Goal: Task Accomplishment & Management: Use online tool/utility

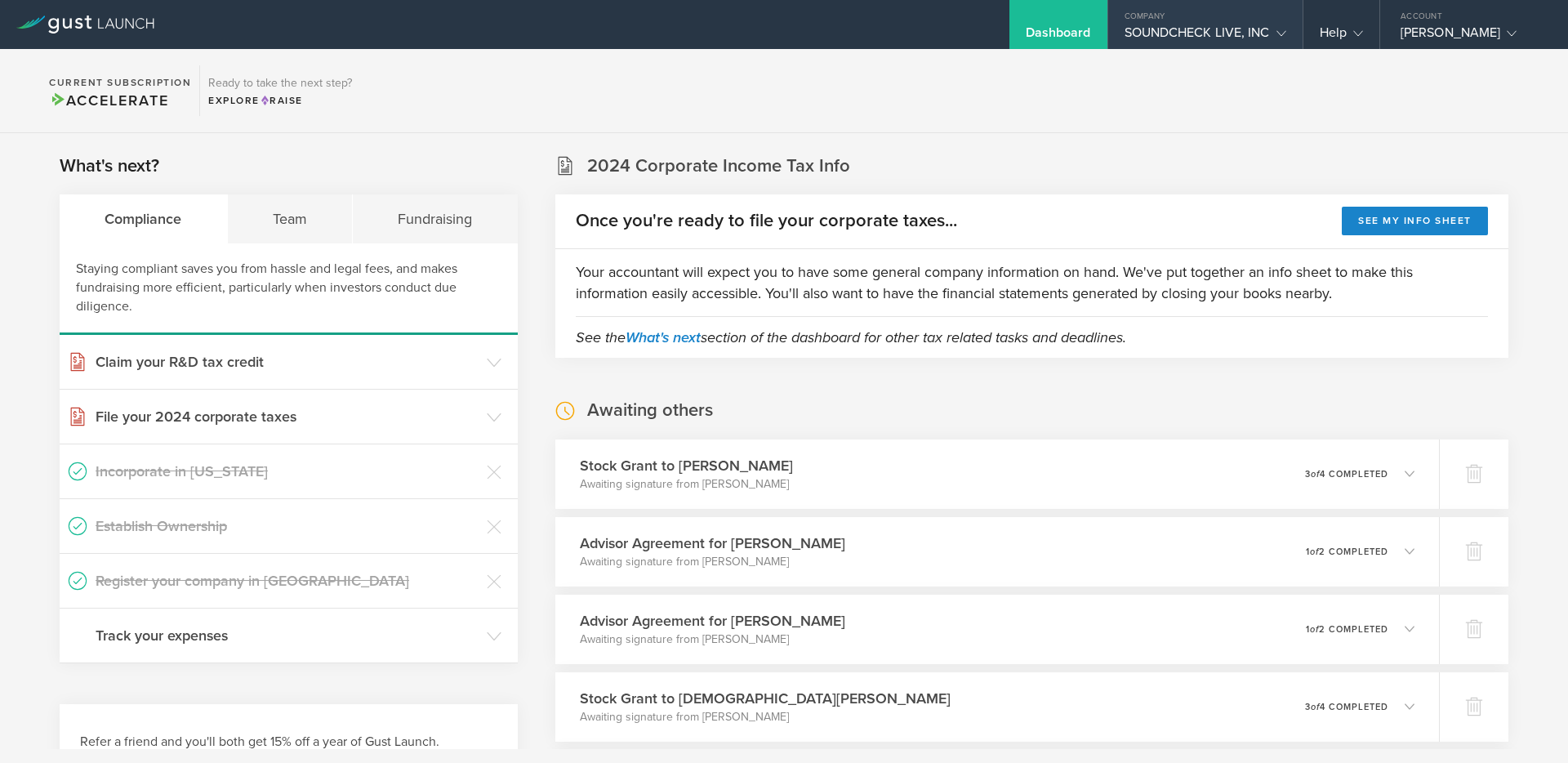
click at [1248, 36] on div "SOUNDCHECK LIVE, INC" at bounding box center [1205, 37] width 162 height 24
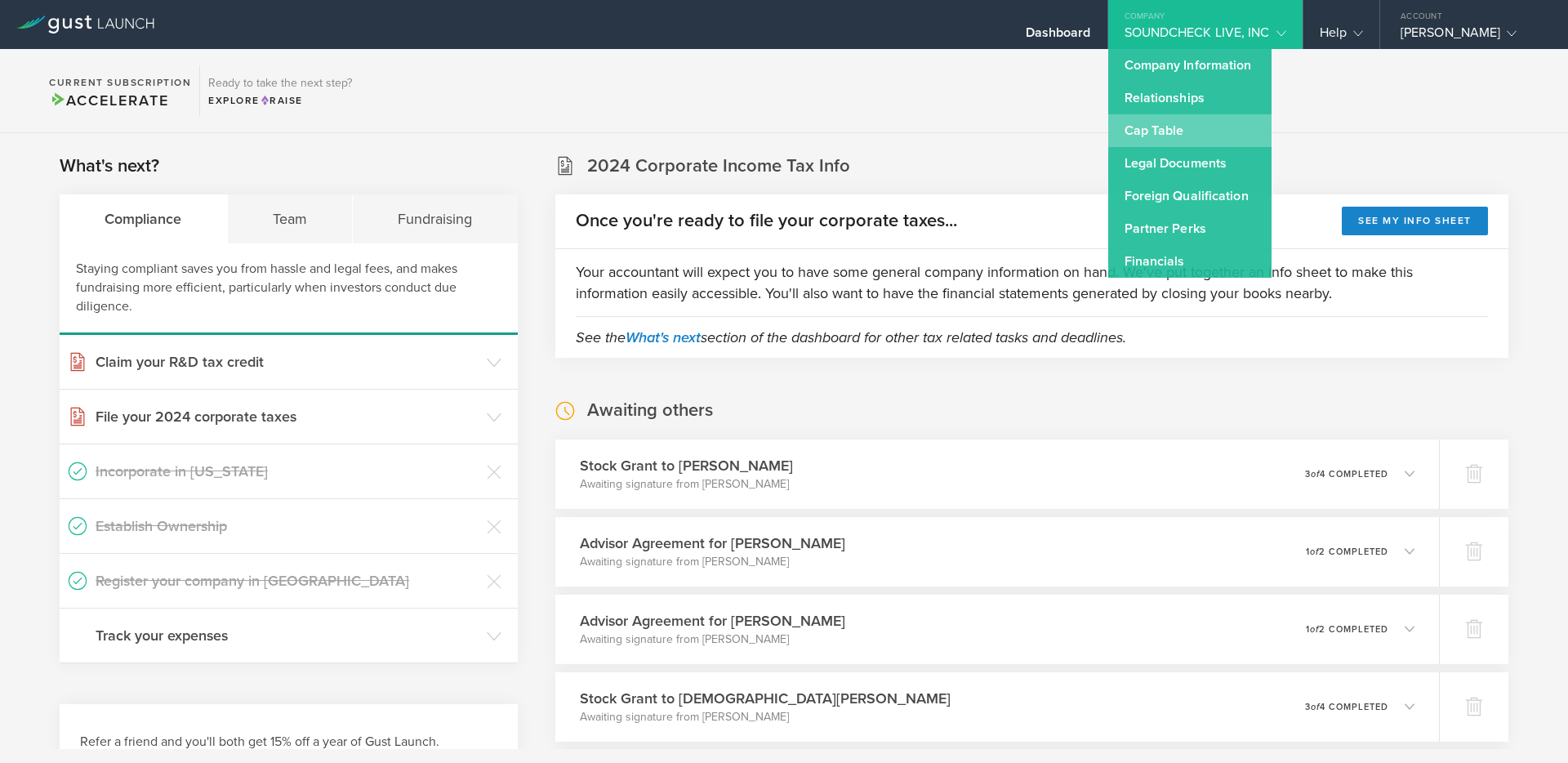
click at [1186, 124] on link "Cap Table" at bounding box center [1190, 131] width 163 height 33
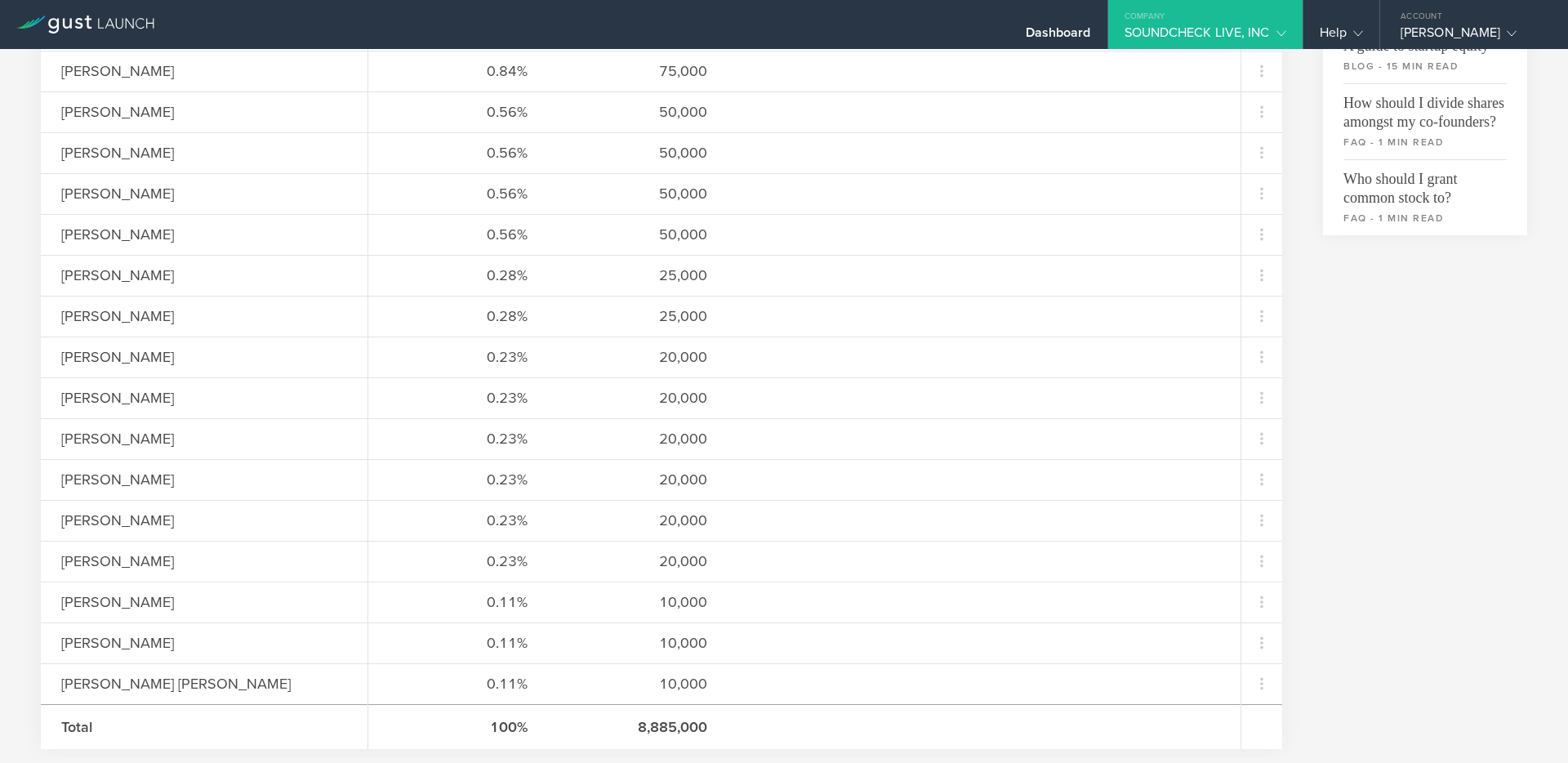
scroll to position [602, 0]
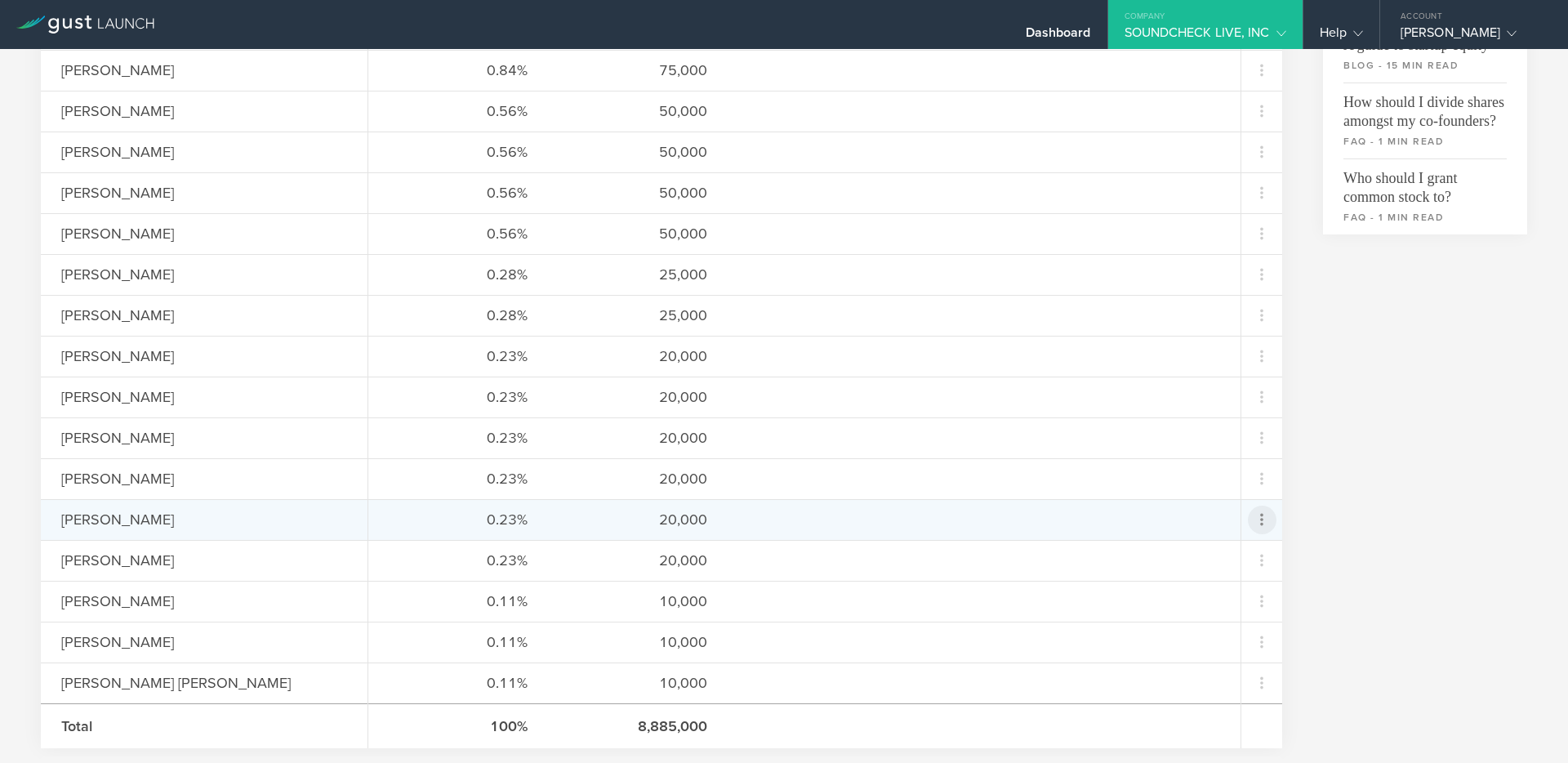
click at [1260, 517] on icon at bounding box center [1262, 519] width 20 height 20
click at [1198, 602] on div "Repurchase stock" at bounding box center [1211, 594] width 124 height 19
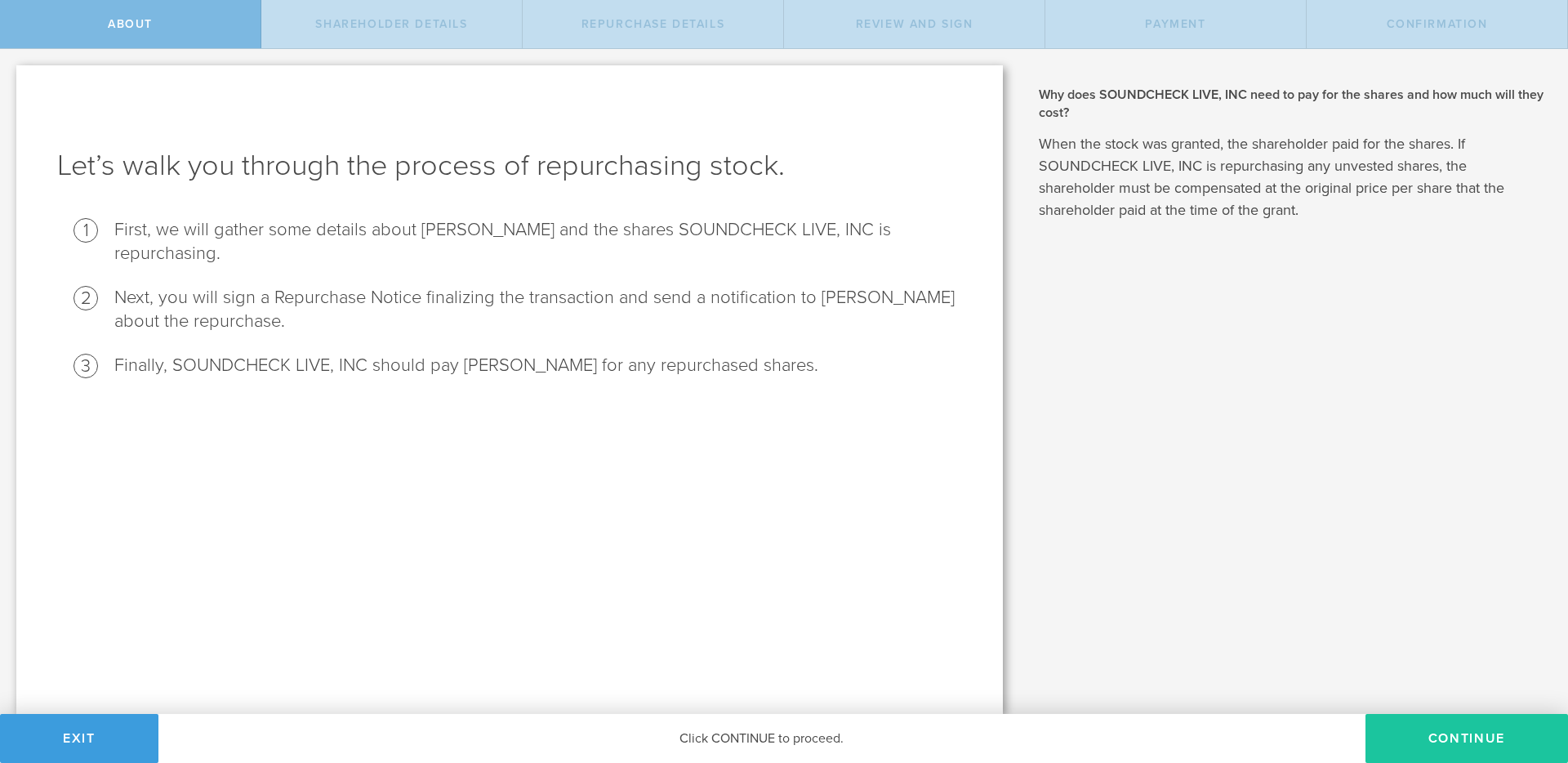
click at [1445, 753] on button "Continue" at bounding box center [1466, 739] width 203 height 49
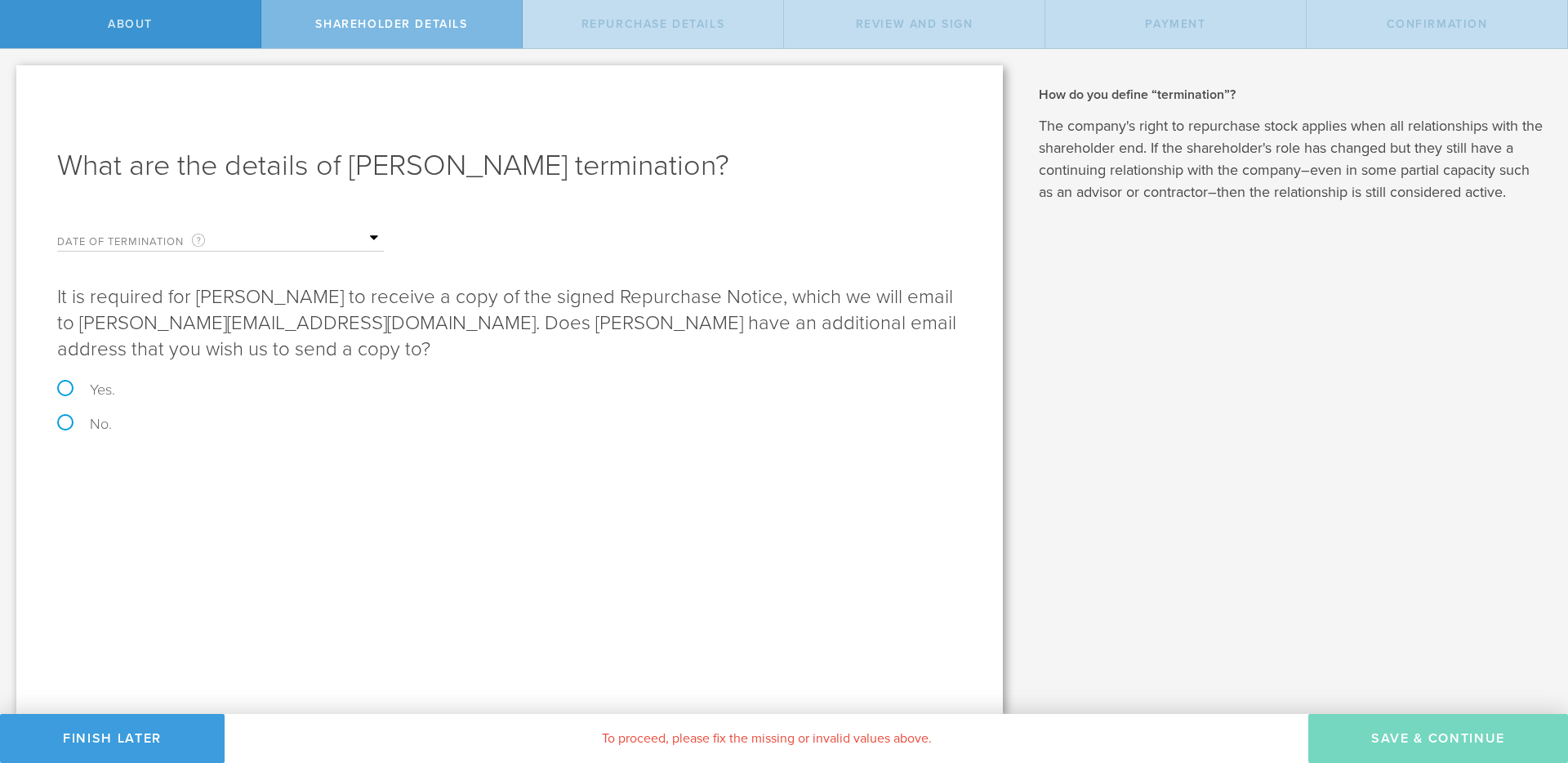
click at [370, 242] on input "text" at bounding box center [303, 238] width 163 height 24
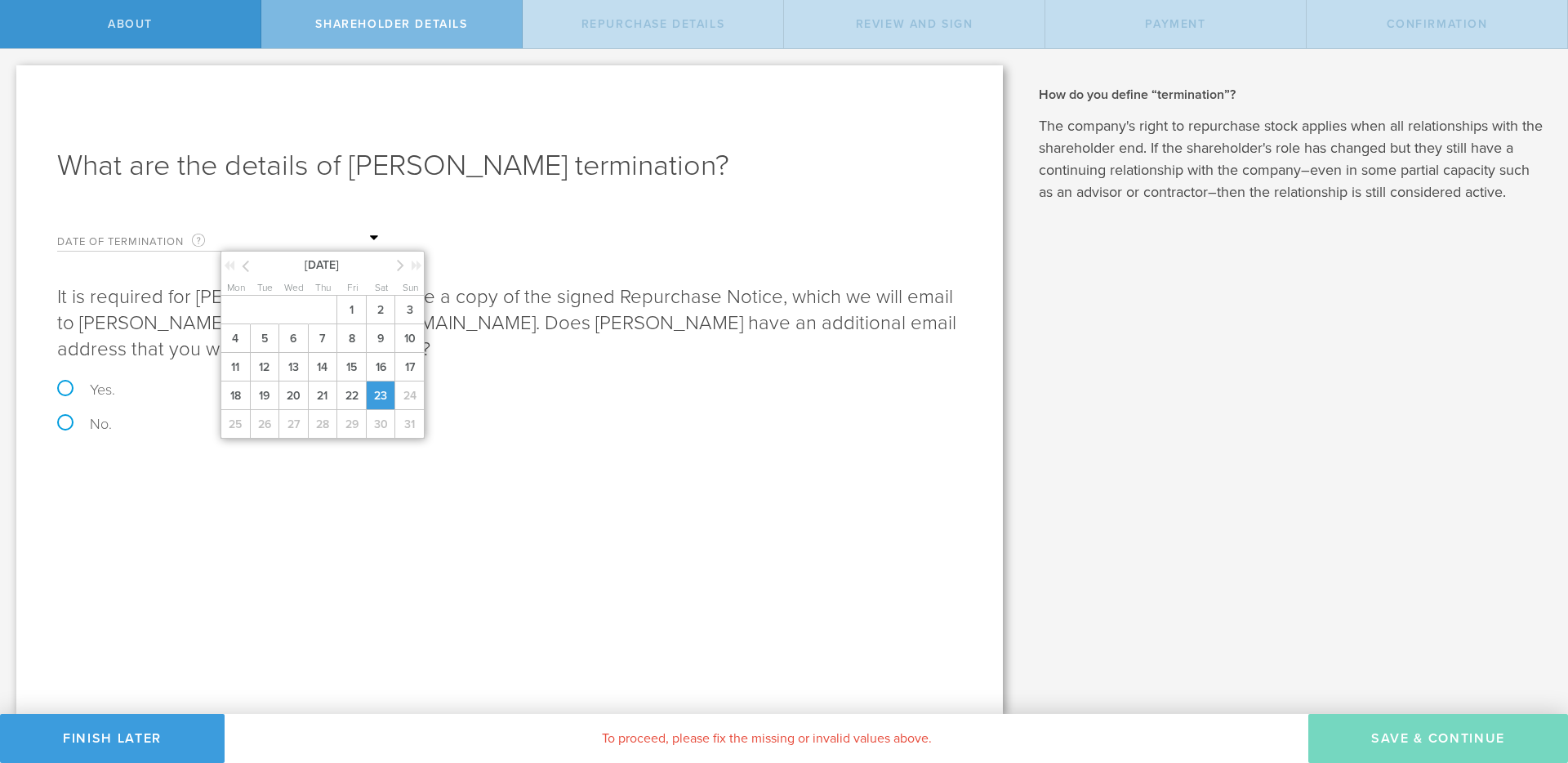
click at [384, 390] on span "23" at bounding box center [381, 396] width 30 height 29
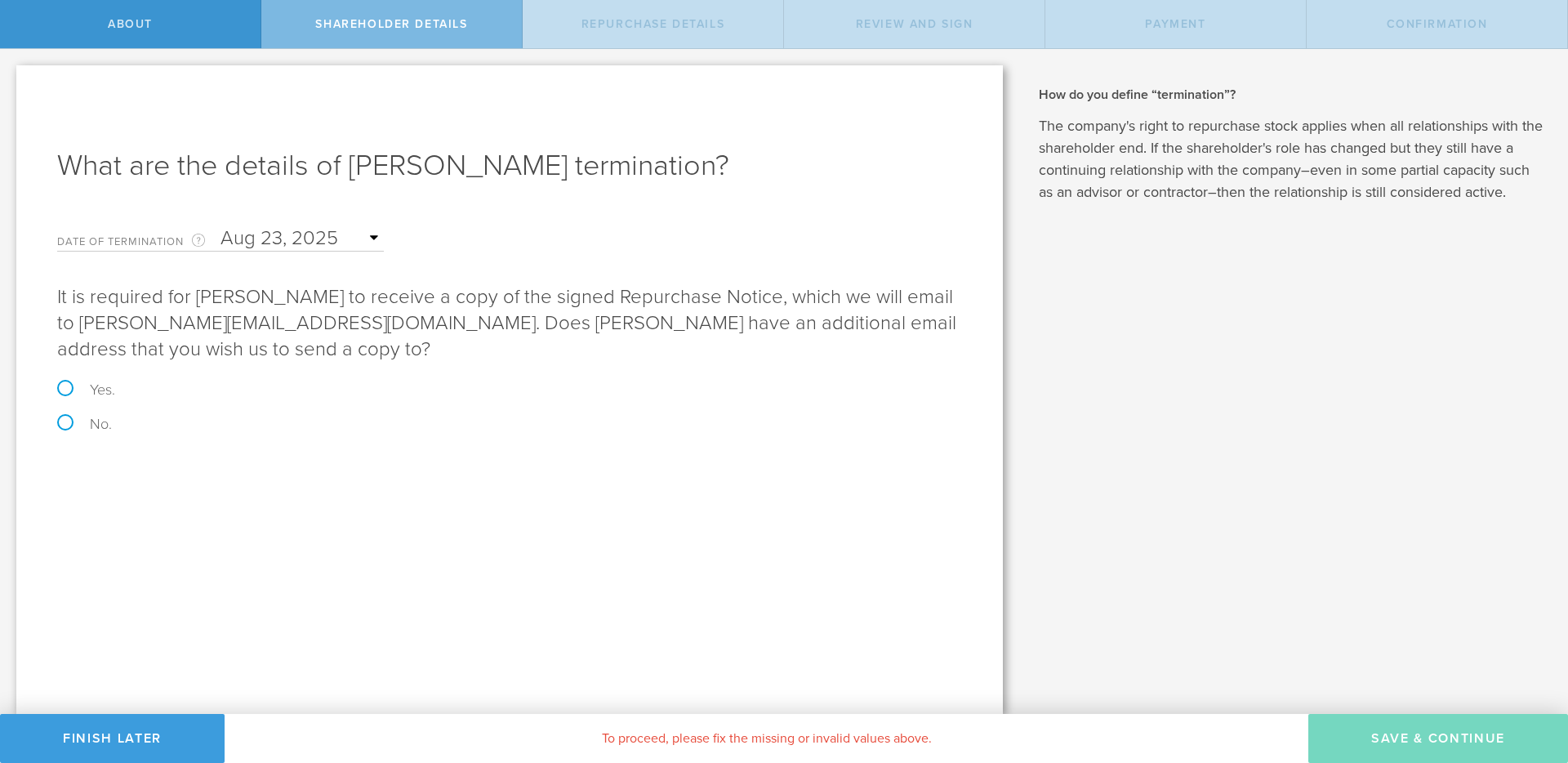
click at [104, 391] on label "Yes." at bounding box center [510, 390] width 905 height 15
click at [10, 84] on input "Yes." at bounding box center [5, 65] width 10 height 34
radio input "true"
click at [90, 426] on label "No." at bounding box center [510, 424] width 905 height 15
click at [10, 84] on input "No." at bounding box center [5, 65] width 10 height 34
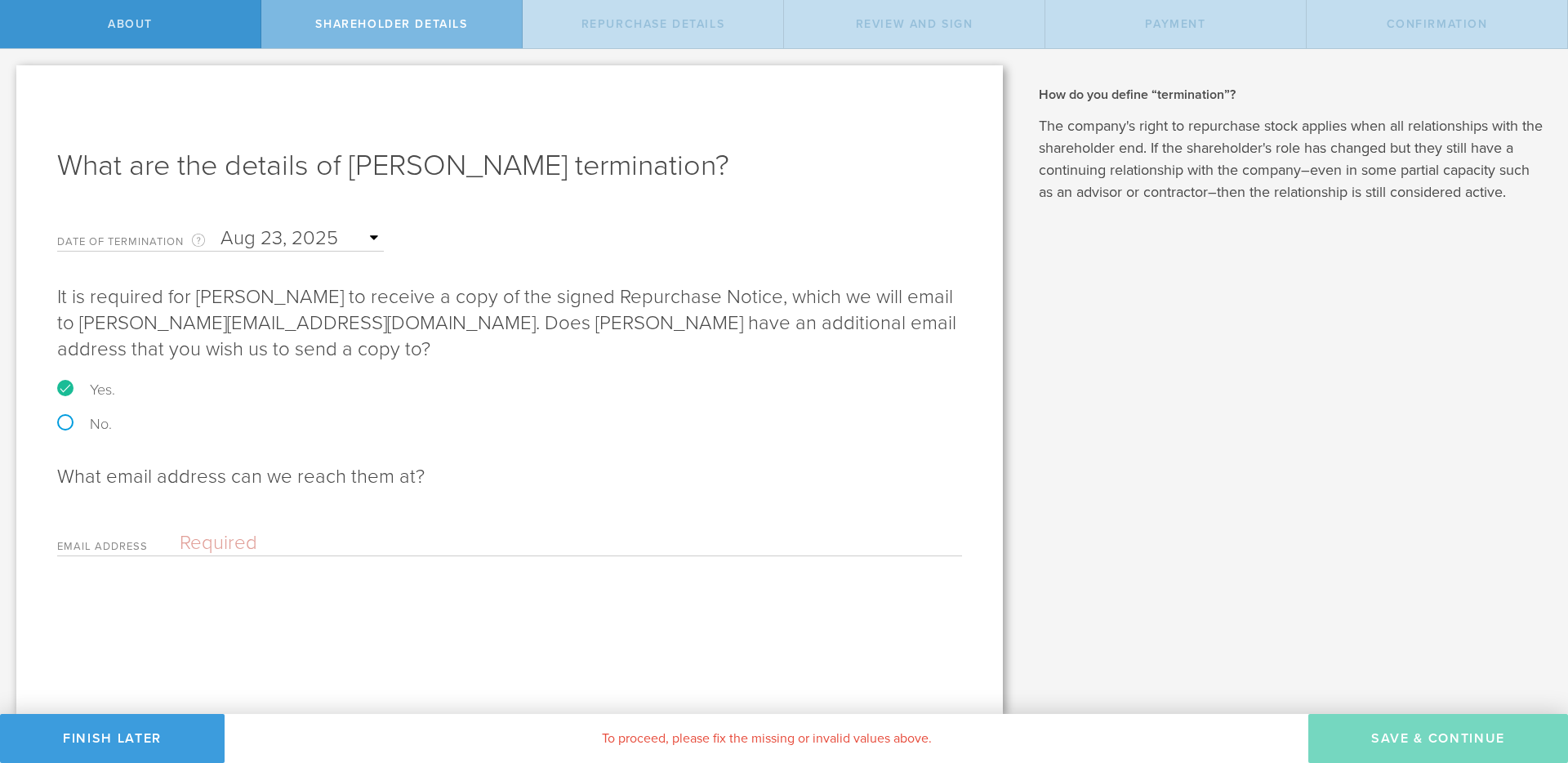
radio input "true"
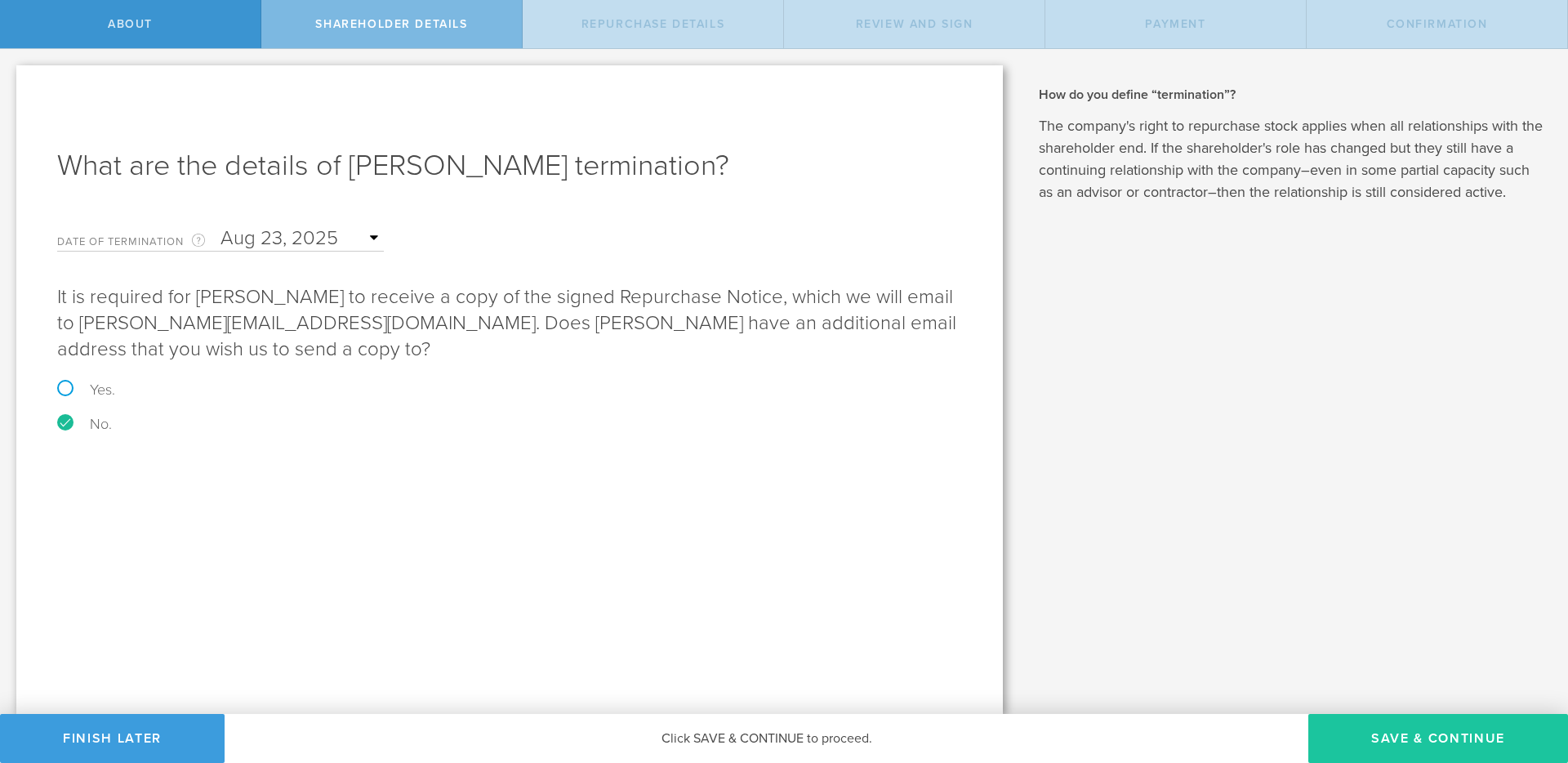
click at [1405, 731] on button "Save & Continue" at bounding box center [1438, 739] width 260 height 49
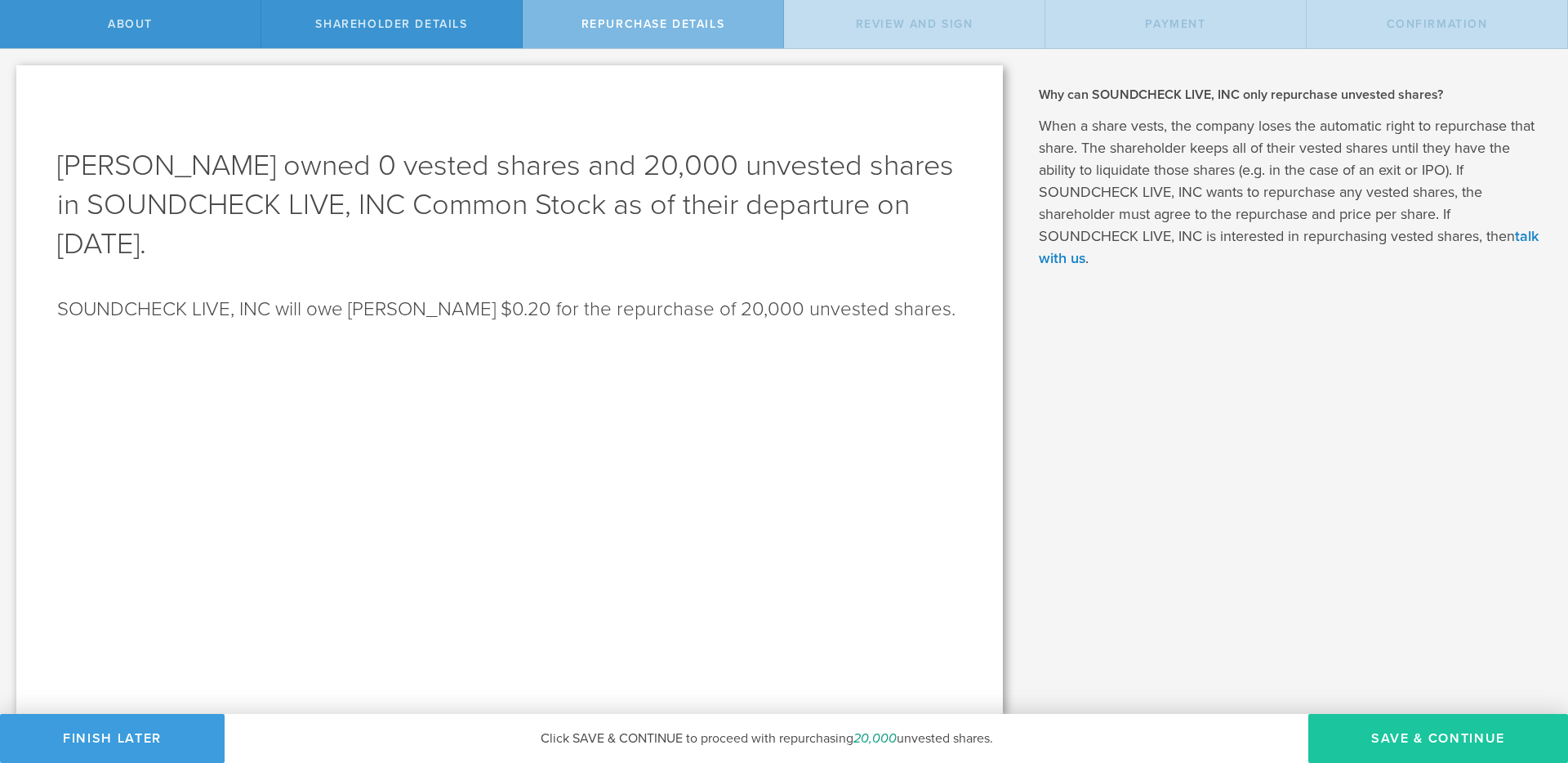
click at [1403, 728] on button "Save & Continue" at bounding box center [1438, 739] width 260 height 49
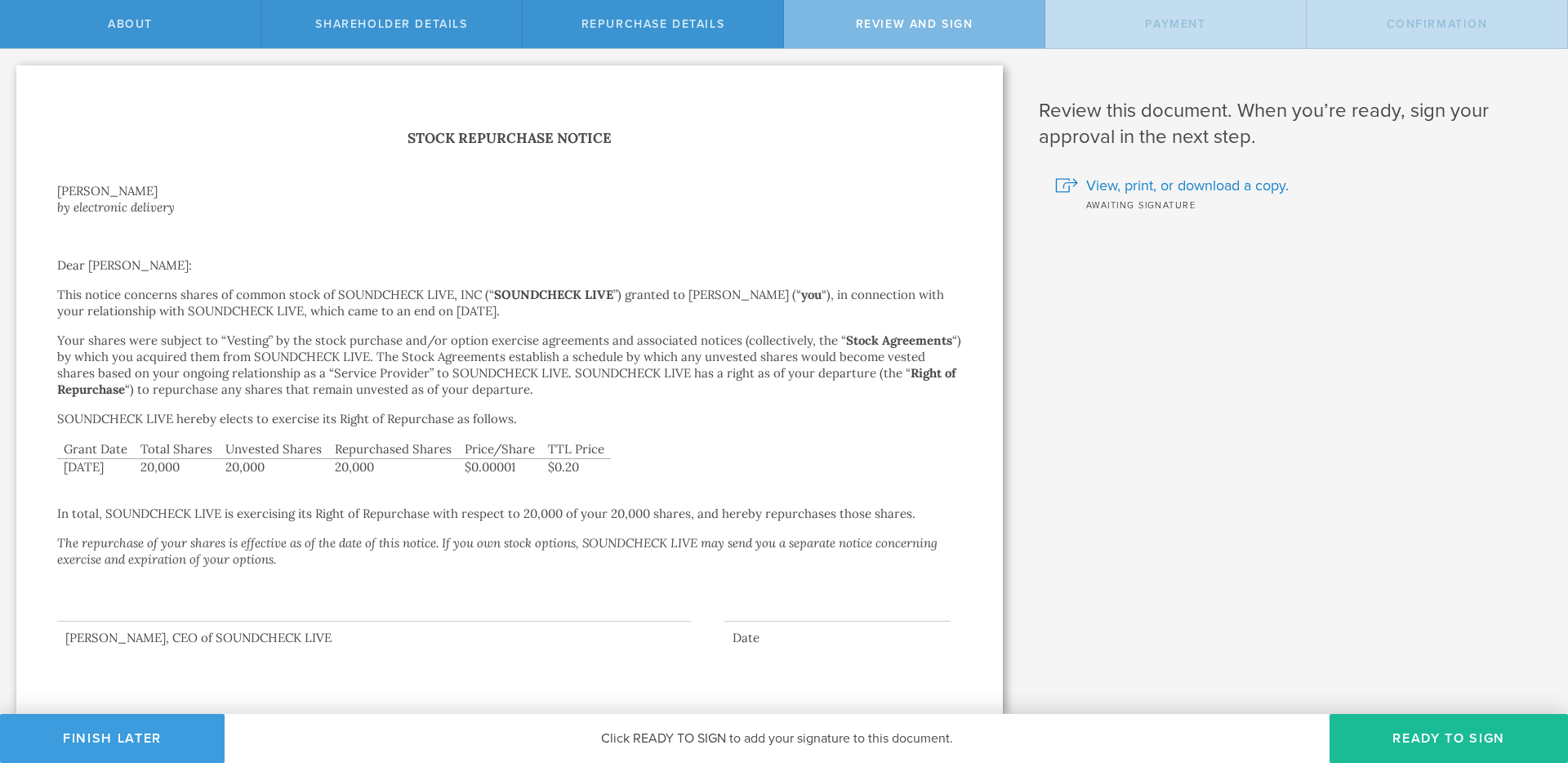
click at [1403, 728] on button "Ready to Sign" at bounding box center [1449, 739] width 238 height 49
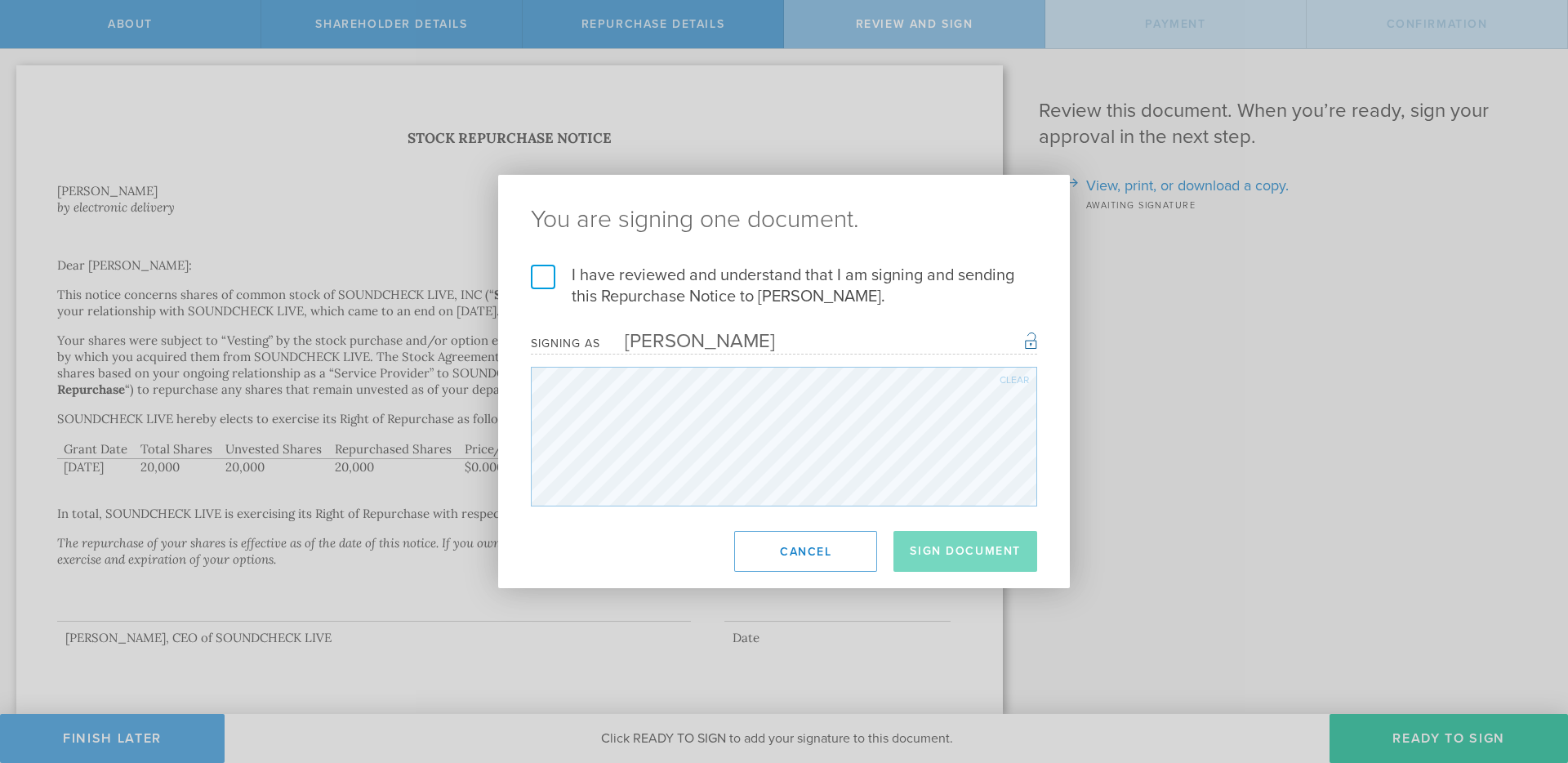
click at [604, 284] on label "I have reviewed and understand that I am signing and sending this Repurchase No…" at bounding box center [784, 285] width 506 height 43
click at [0, 0] on input "I have reviewed and understand that I am signing and sending this Repurchase No…" at bounding box center [0, 0] width 0 height 0
click at [964, 540] on button "Sign Document" at bounding box center [964, 551] width 143 height 41
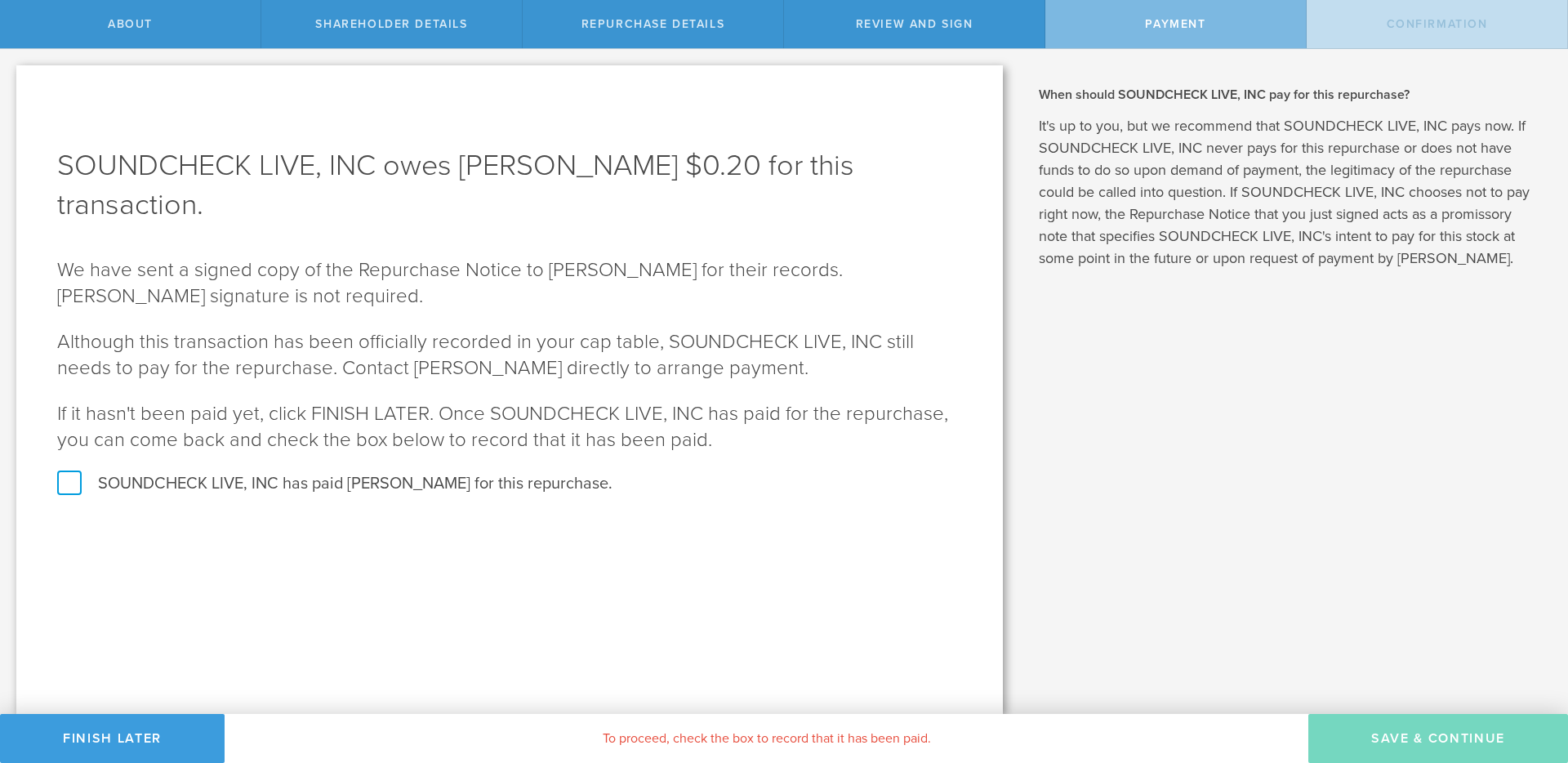
click at [530, 488] on label "SOUNDCHECK LIVE, INC has paid [PERSON_NAME] for this repurchase." at bounding box center [510, 484] width 905 height 21
click at [10, 84] on input "SOUNDCHECK LIVE, INC has paid [PERSON_NAME] for this repurchase." at bounding box center [5, 65] width 10 height 34
checkbox input "true"
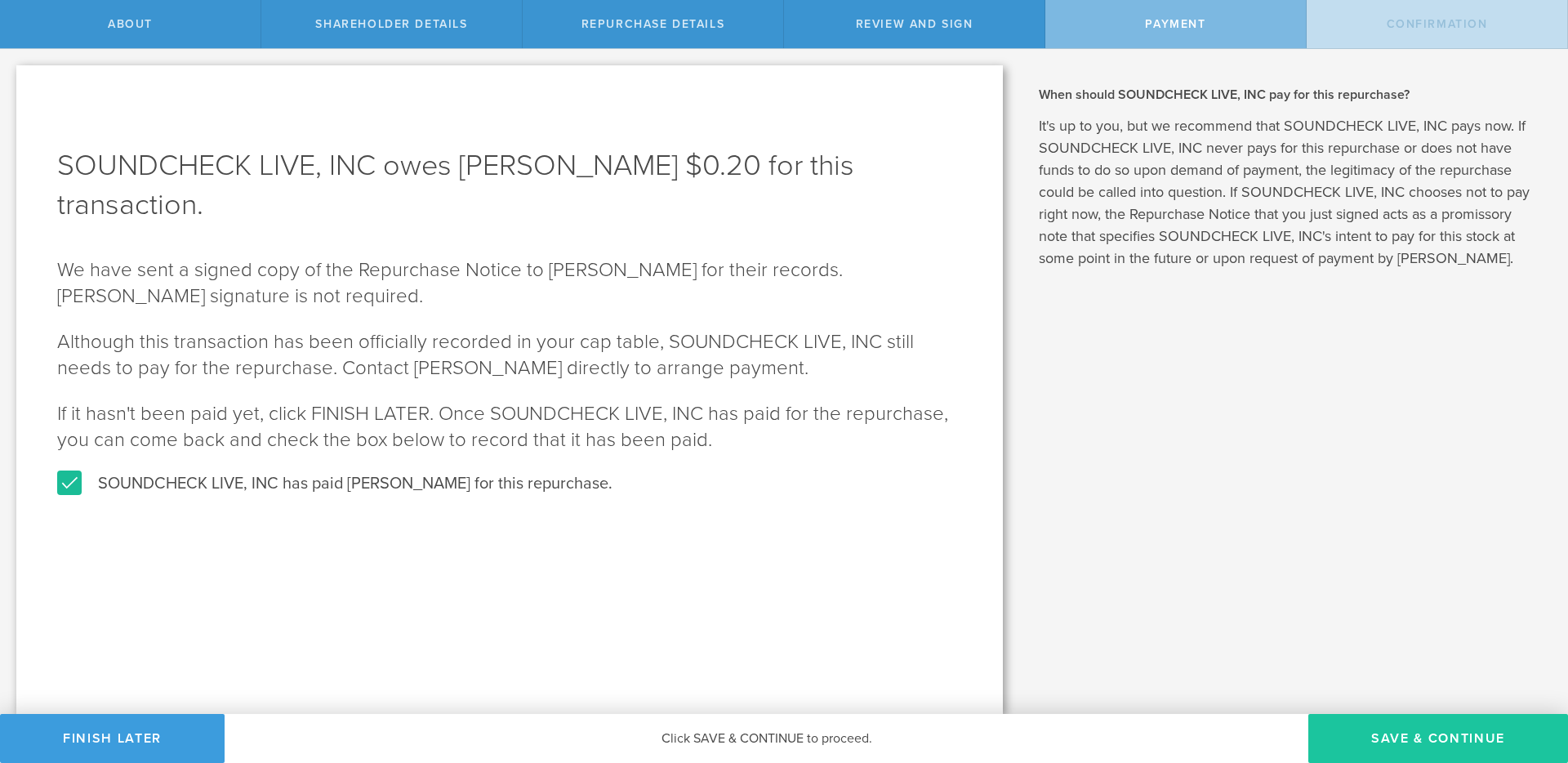
click at [1403, 736] on button "SAVE & CONTINUE" at bounding box center [1438, 739] width 260 height 49
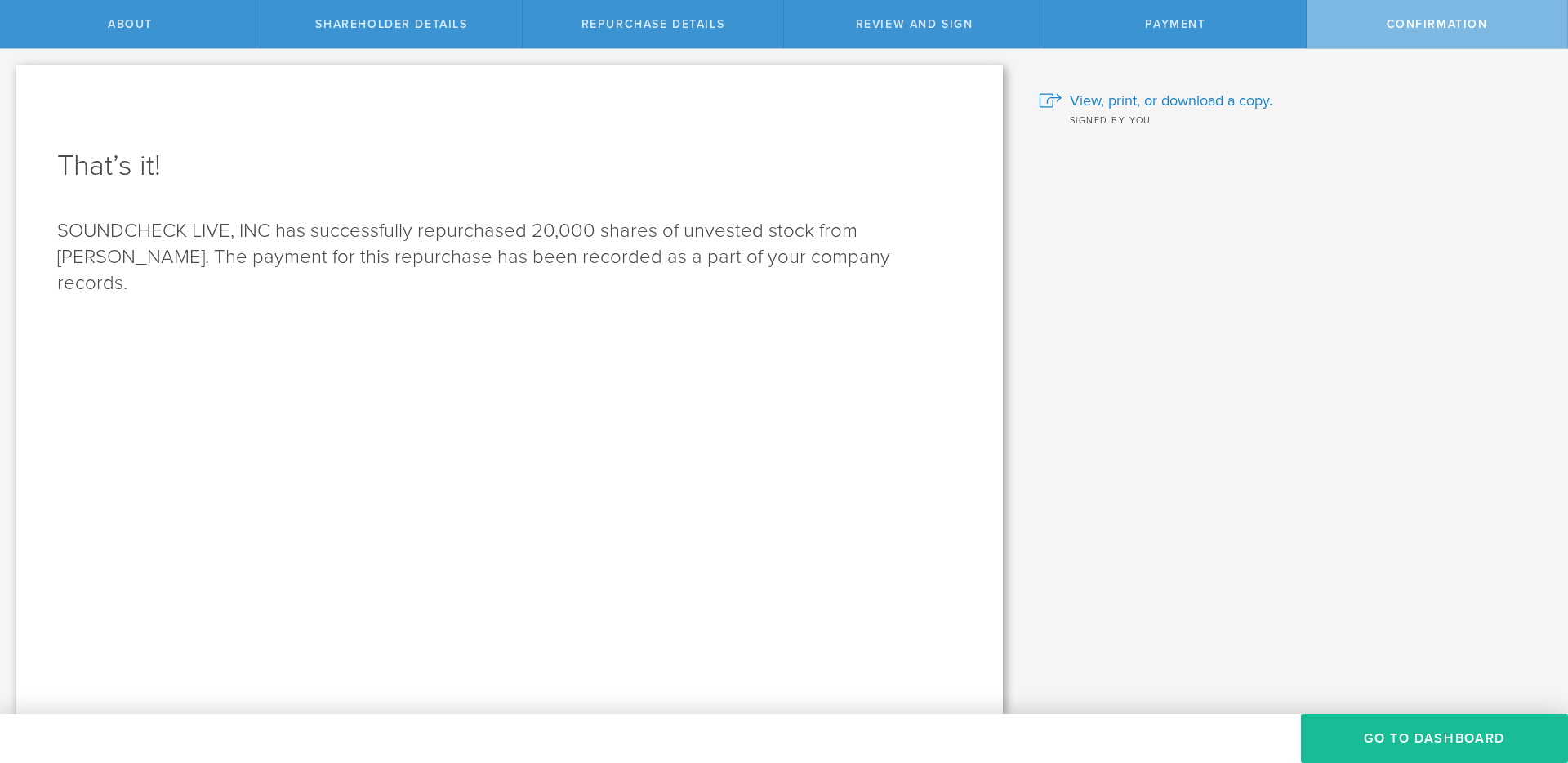
click at [1403, 736] on button "Go to Dashboard" at bounding box center [1434, 739] width 267 height 49
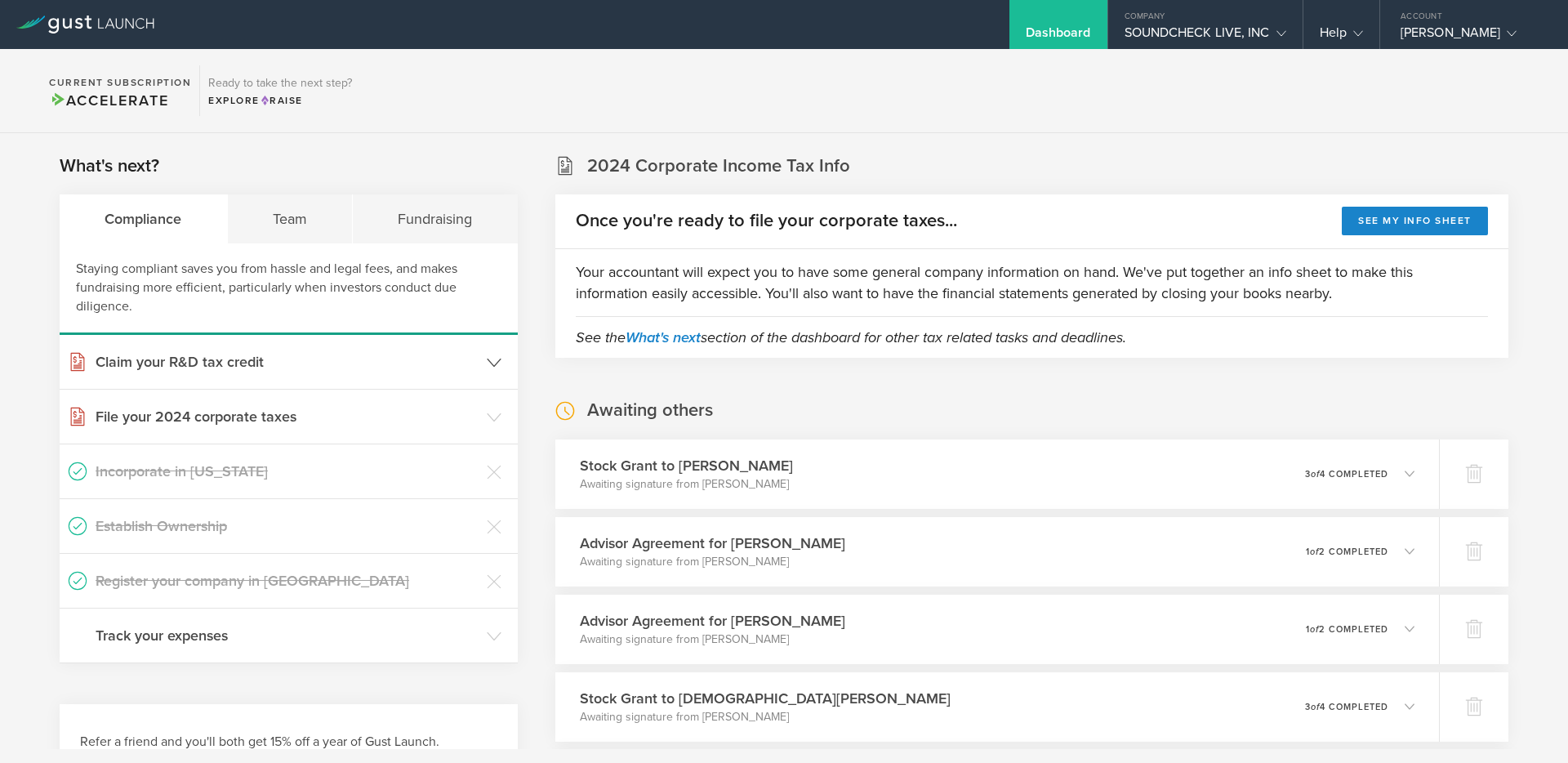
click at [495, 359] on icon at bounding box center [494, 363] width 15 height 15
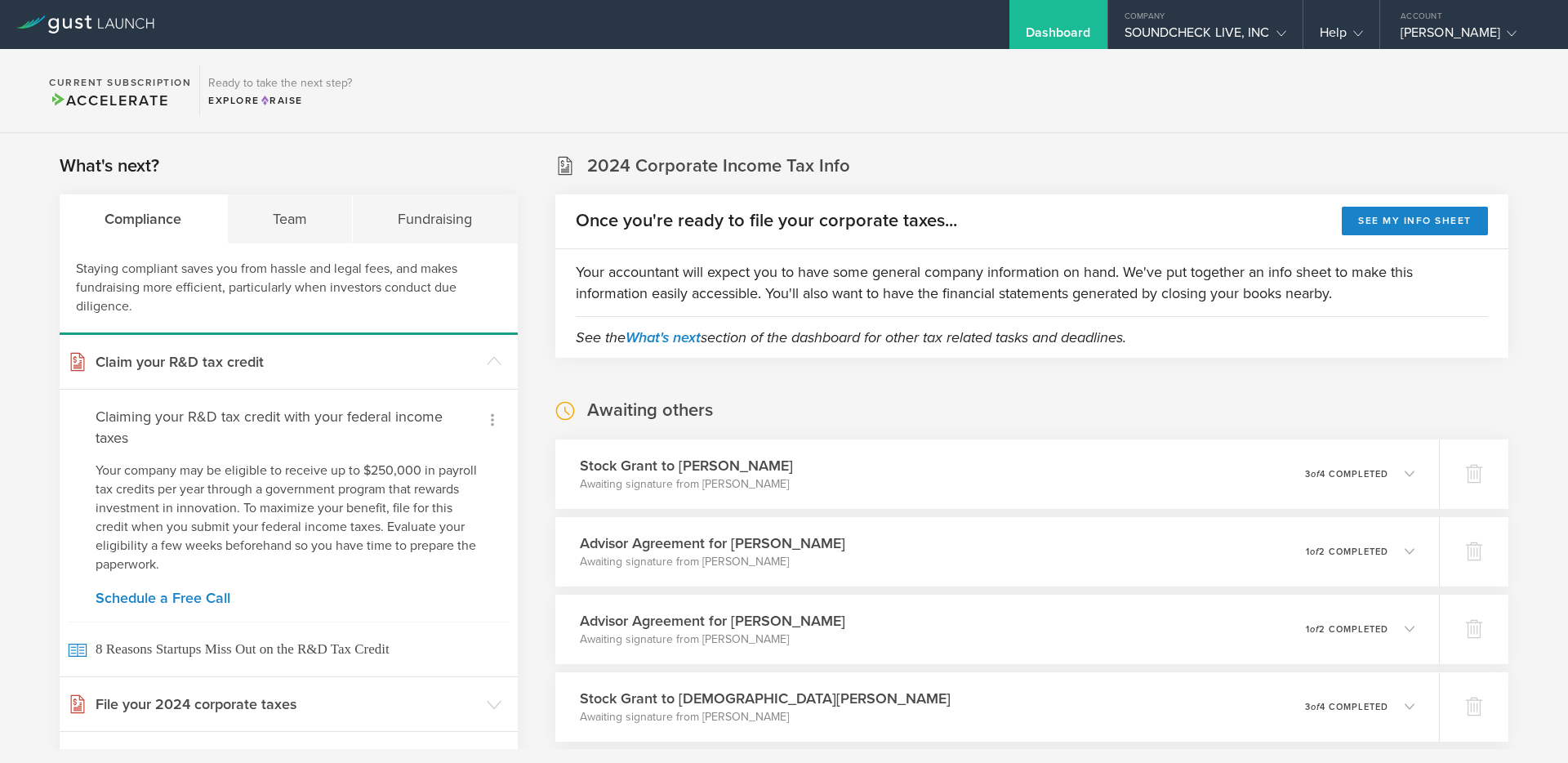
click at [497, 423] on icon at bounding box center [492, 419] width 20 height 20
click at [450, 512] on small "Not qualified" at bounding box center [466, 513] width 63 height 17
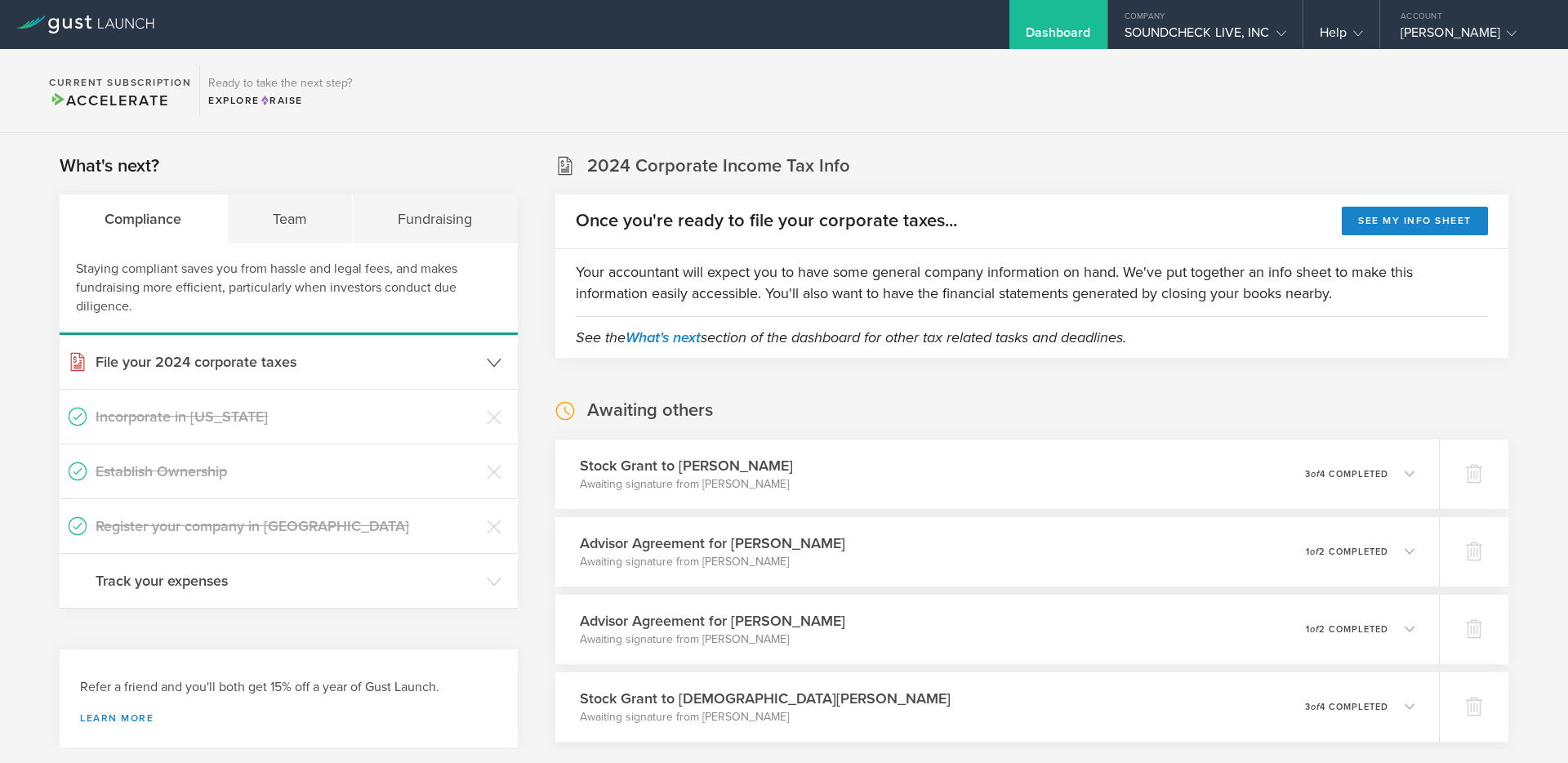
click at [492, 373] on header "File your 2024 corporate taxes" at bounding box center [289, 362] width 458 height 54
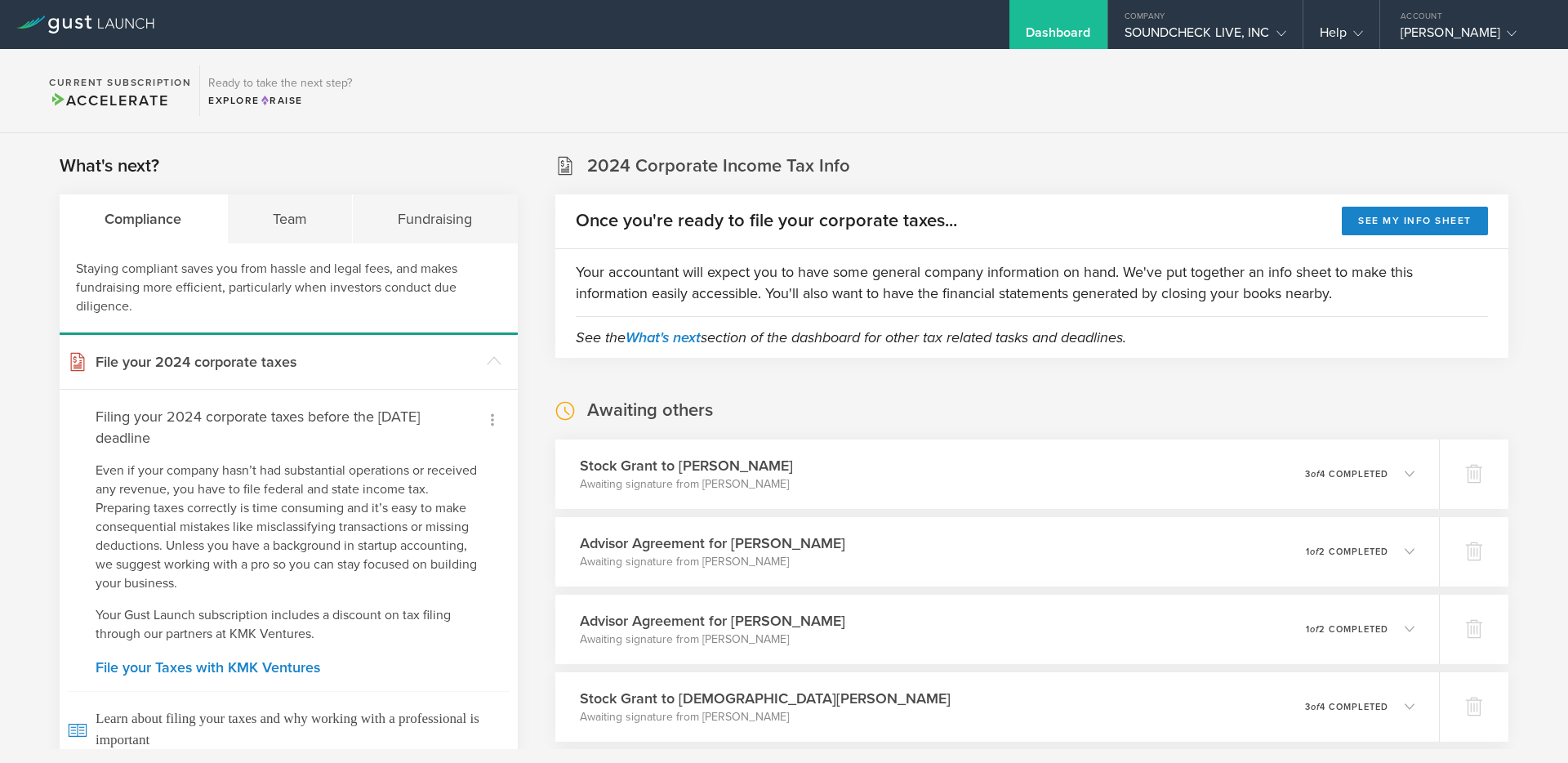
click at [491, 430] on div at bounding box center [492, 420] width 28 height 28
click at [457, 508] on li "I filed my taxes myself" at bounding box center [400, 508] width 215 height 29
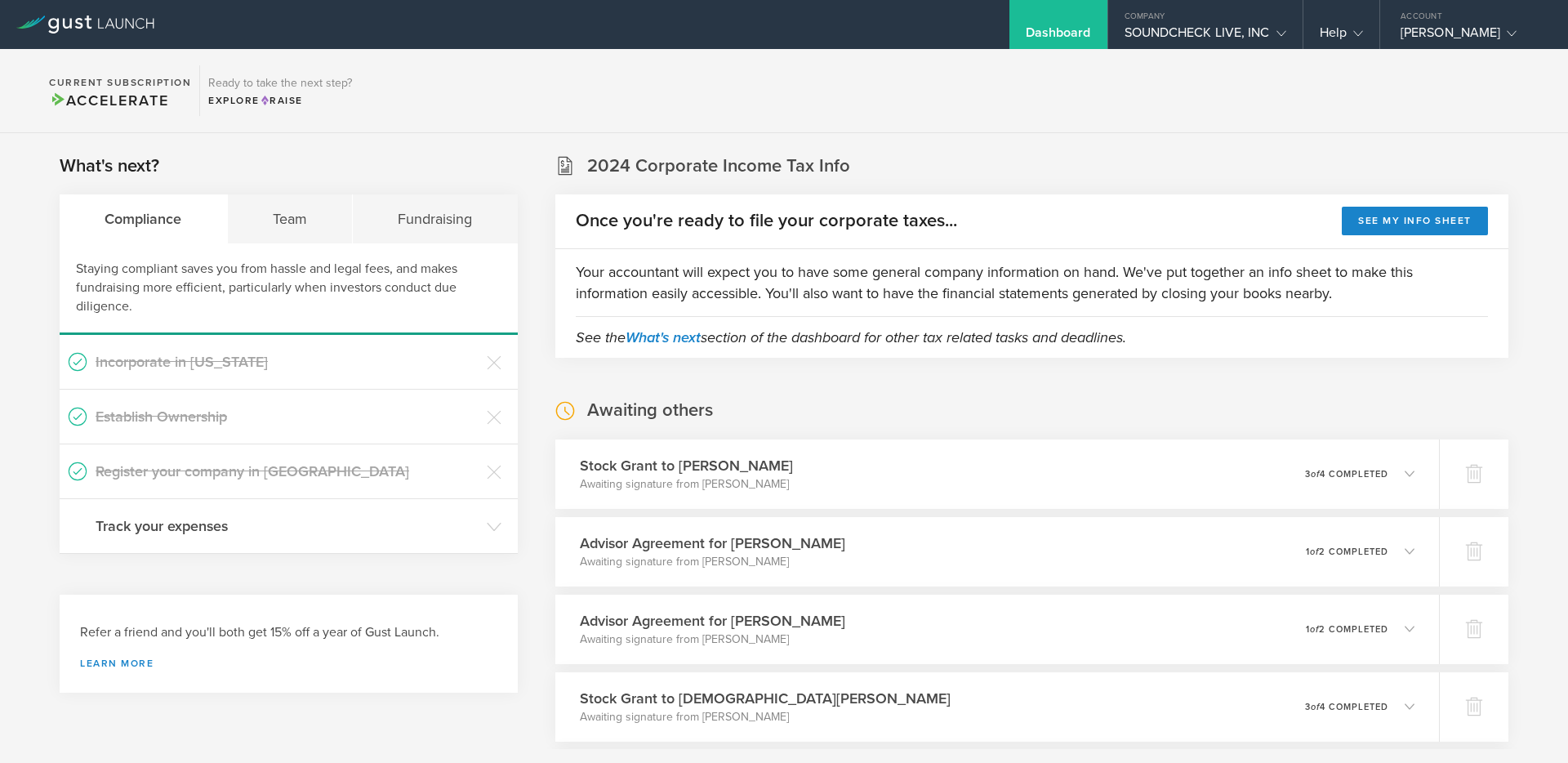
click at [485, 350] on header "Incorporate in Delaware" at bounding box center [289, 362] width 458 height 54
click at [495, 362] on icon at bounding box center [494, 363] width 15 height 15
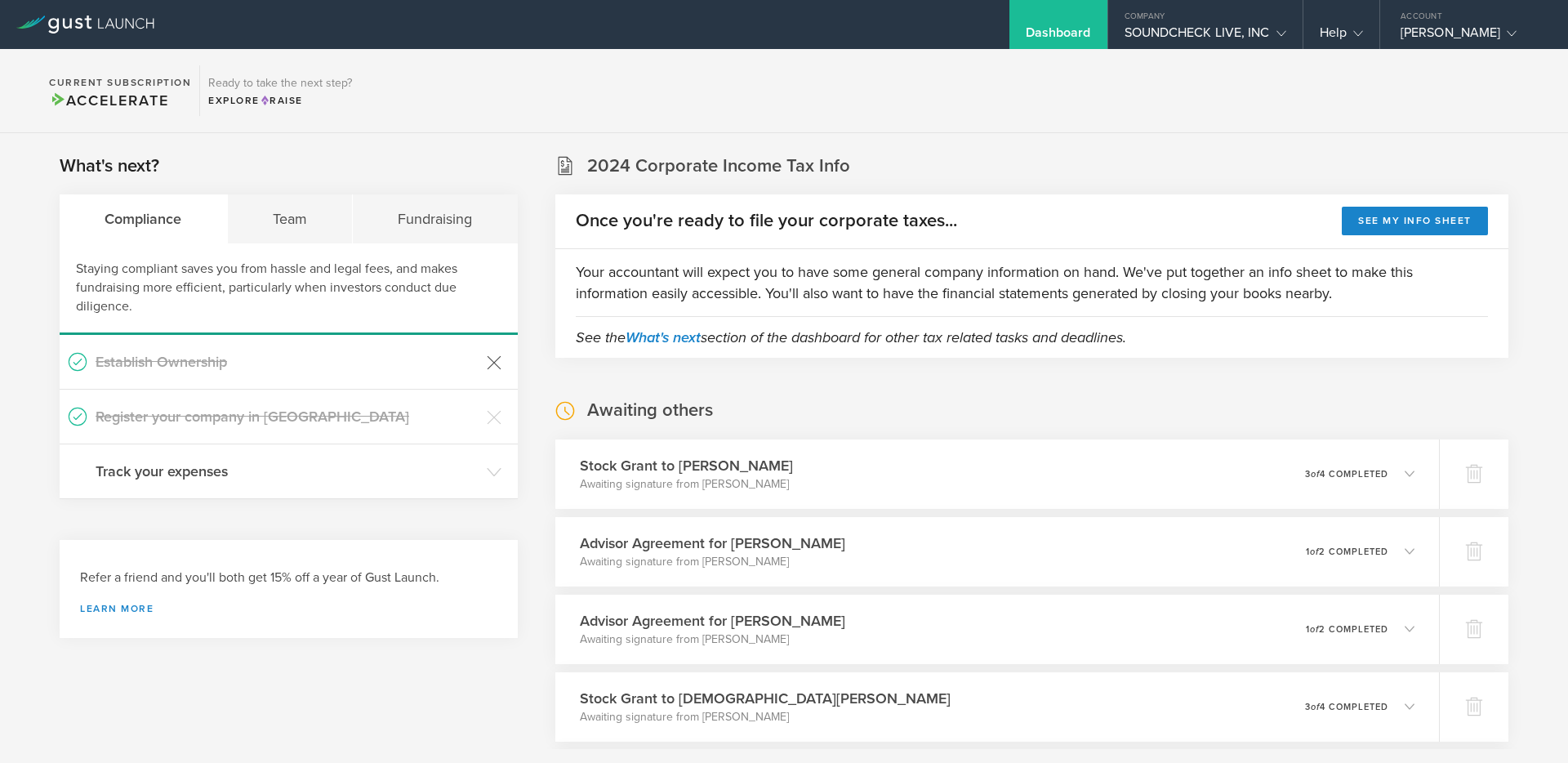
click at [495, 362] on icon at bounding box center [494, 363] width 15 height 15
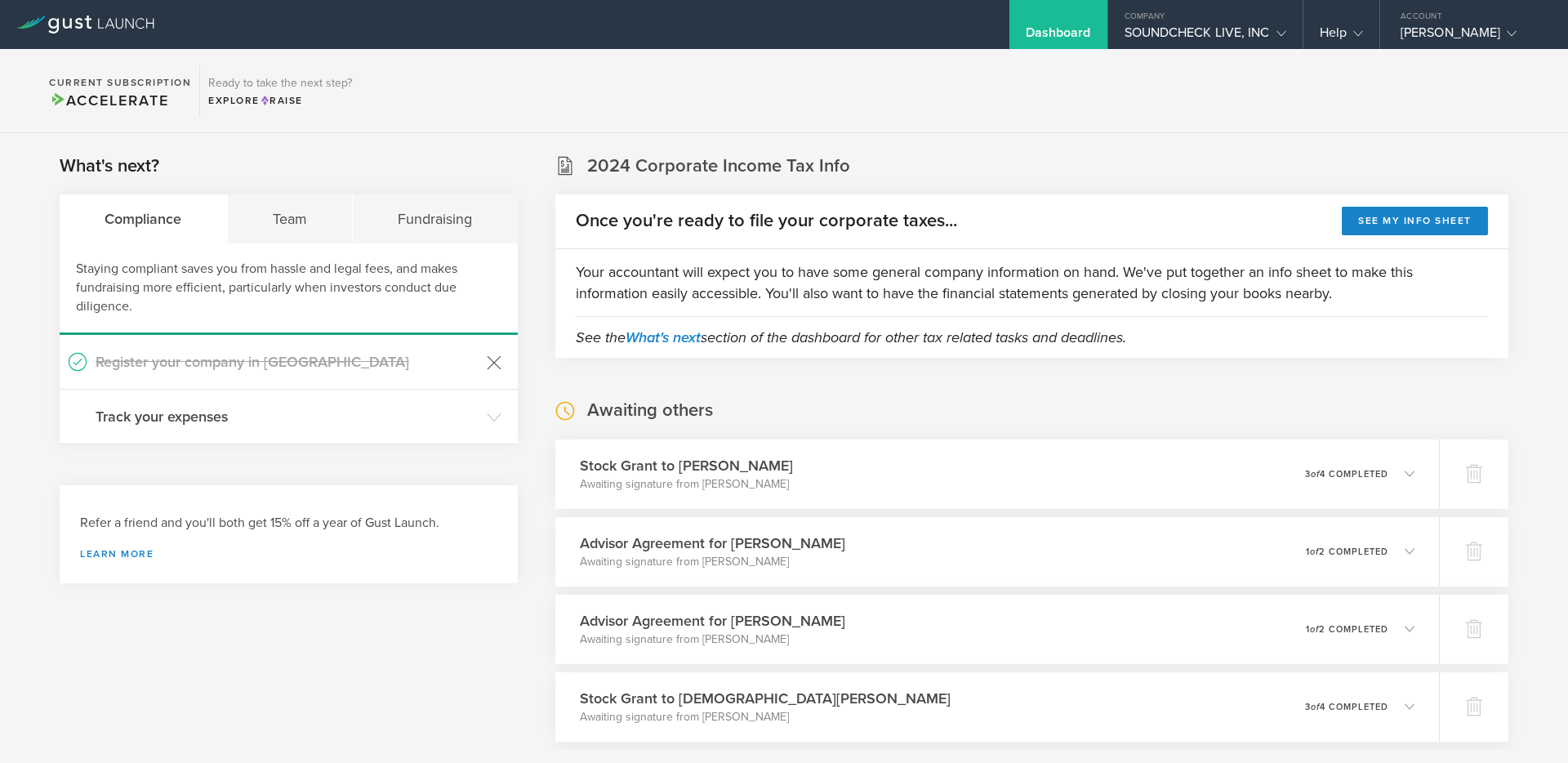
click at [495, 362] on icon at bounding box center [494, 363] width 15 height 15
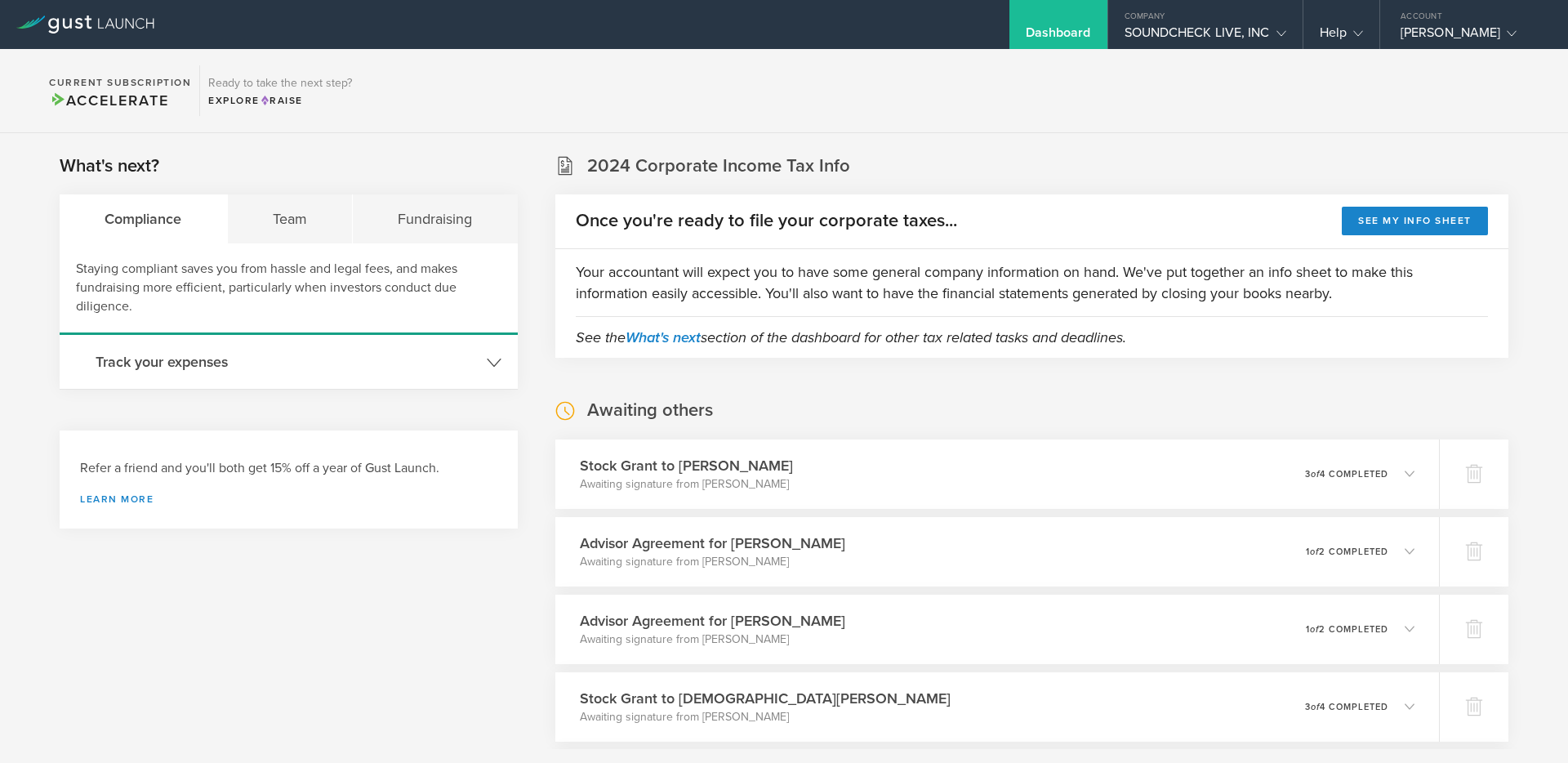
click at [496, 376] on header "Track your expenses" at bounding box center [289, 362] width 458 height 54
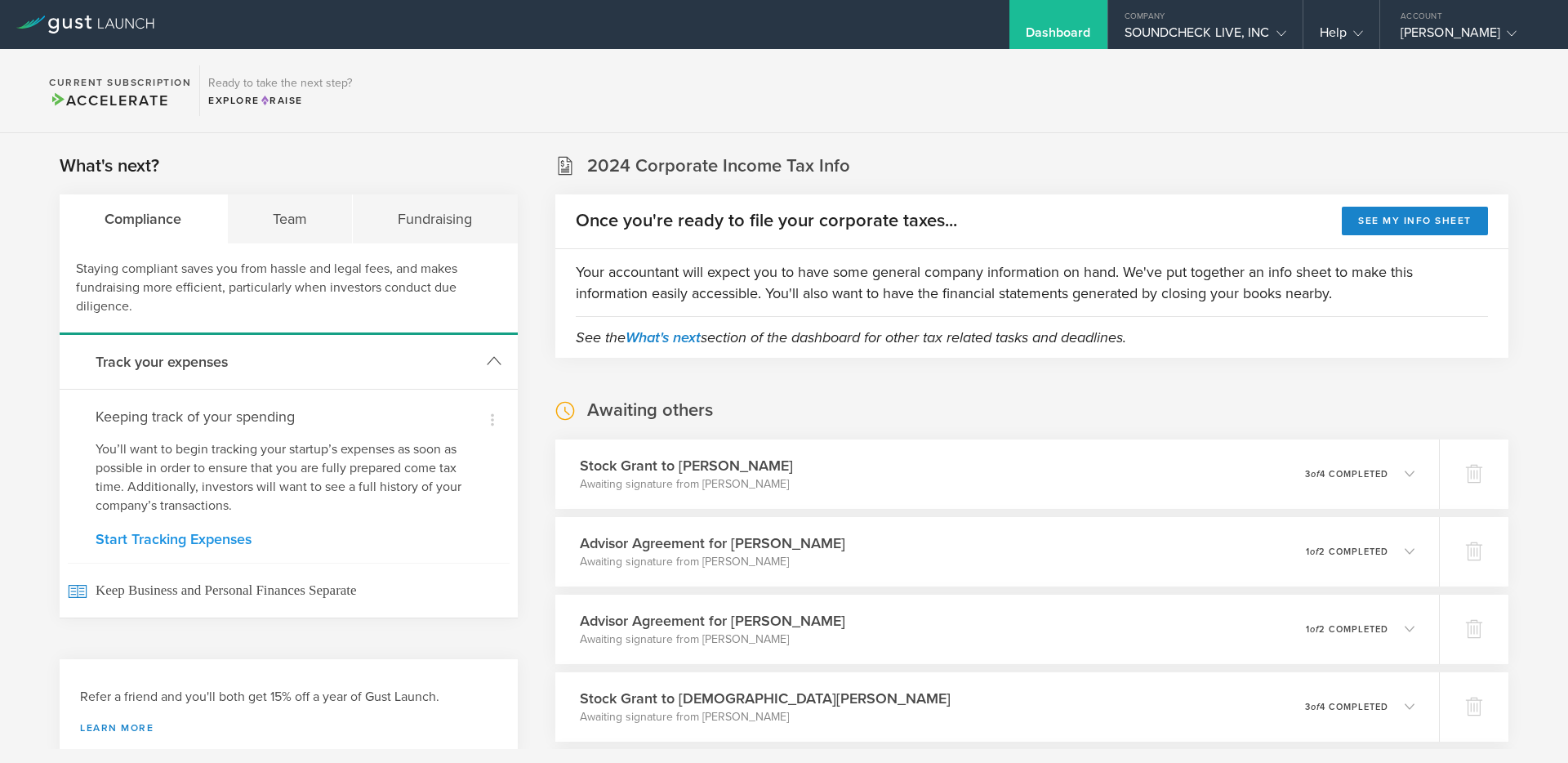
click at [157, 535] on link "Start Tracking Expenses" at bounding box center [289, 539] width 386 height 15
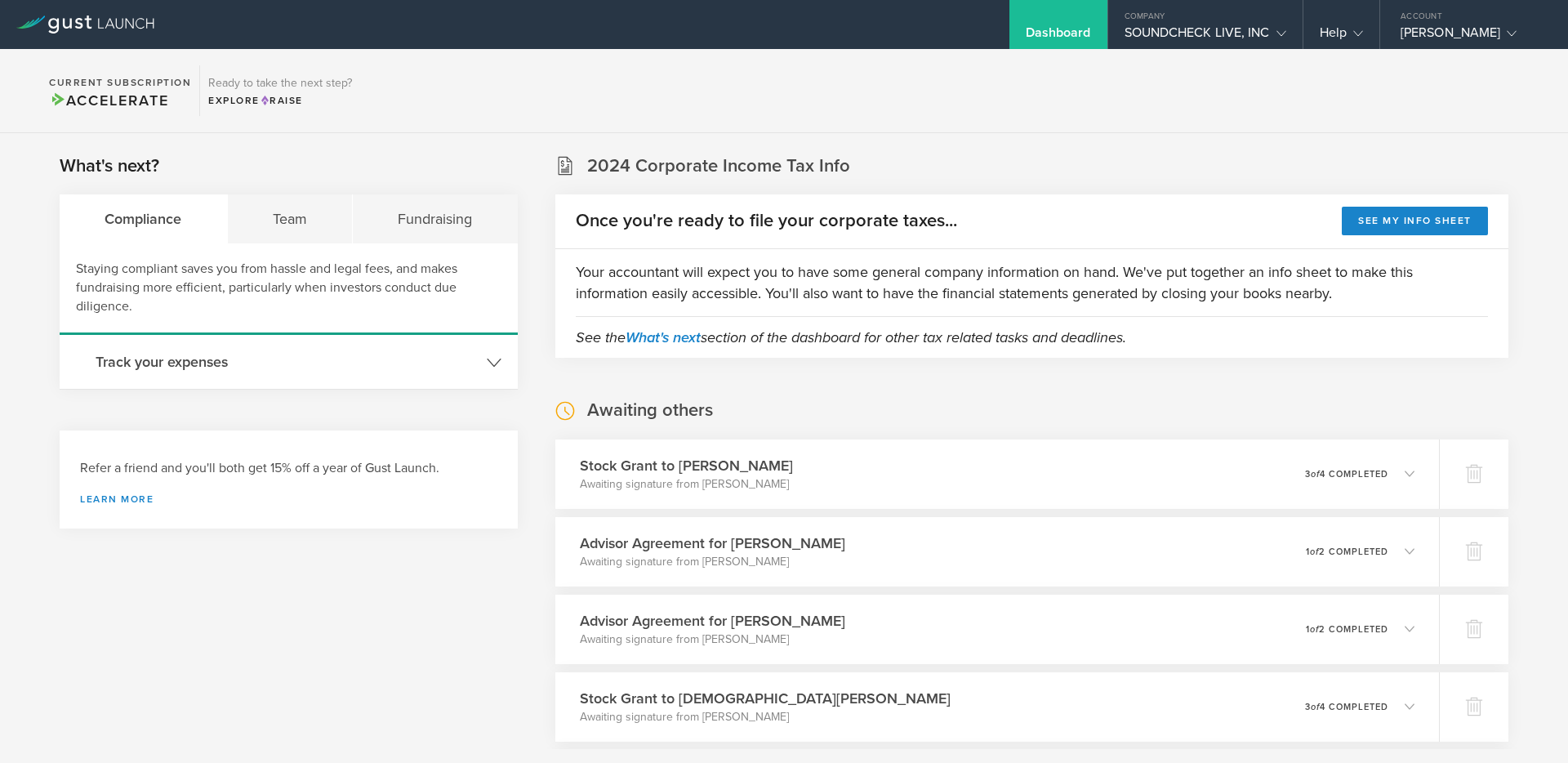
click at [505, 365] on header "Track your expenses" at bounding box center [289, 362] width 458 height 54
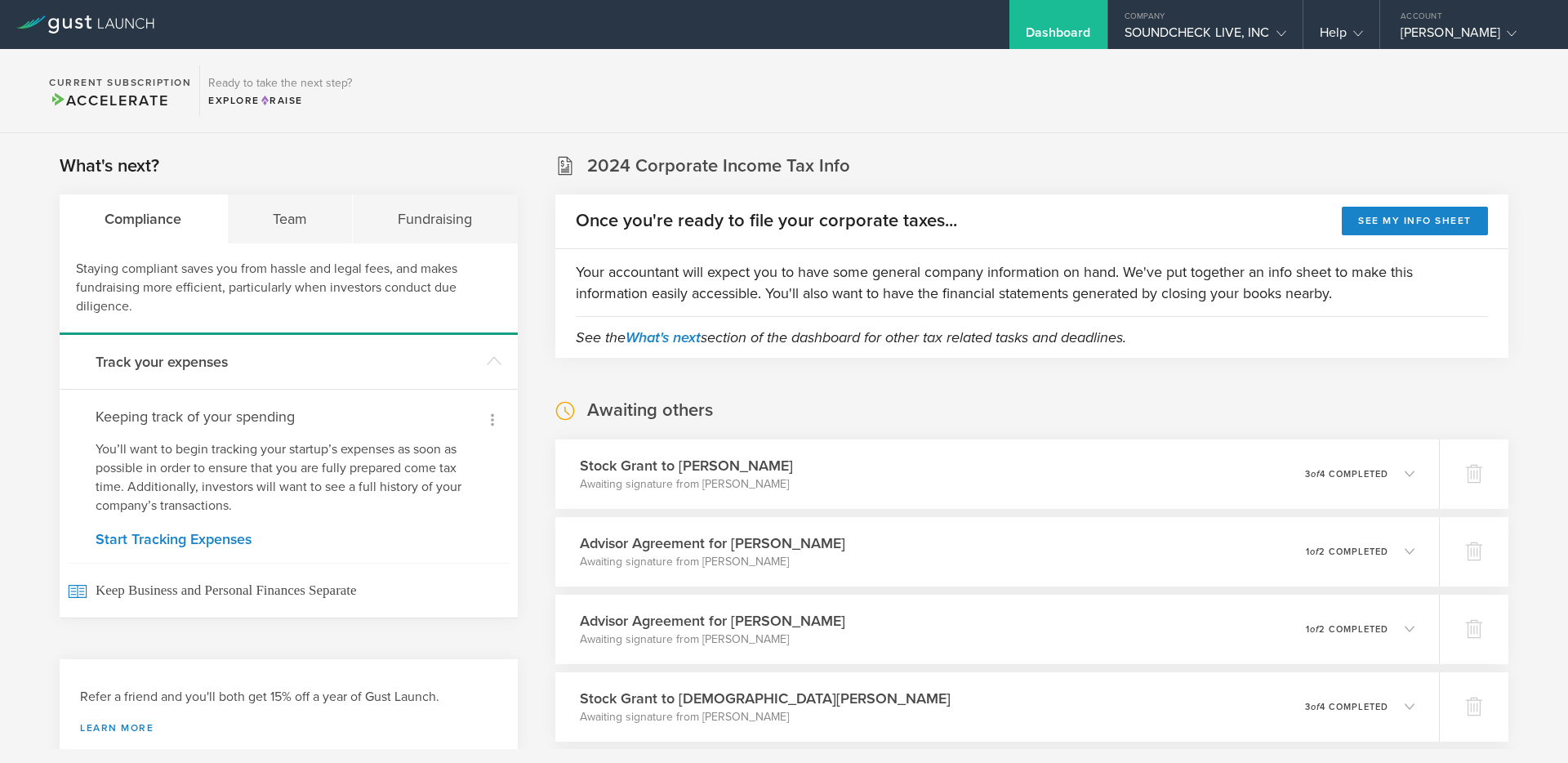
click at [492, 419] on icon at bounding box center [492, 420] width 3 height 12
click at [484, 450] on li "Dismiss" at bounding box center [473, 451] width 69 height 29
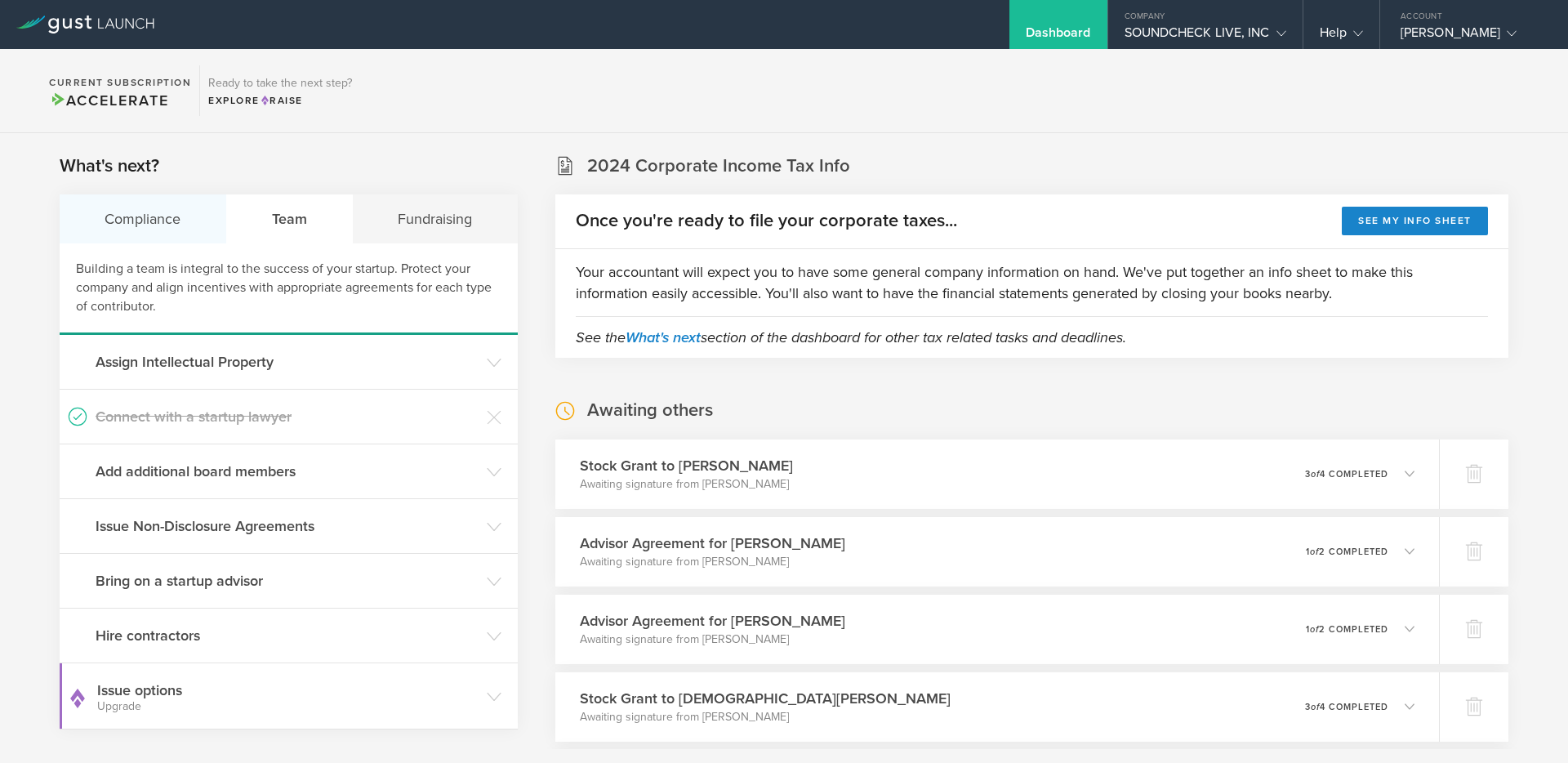
click at [172, 233] on div "Compliance" at bounding box center [143, 219] width 168 height 49
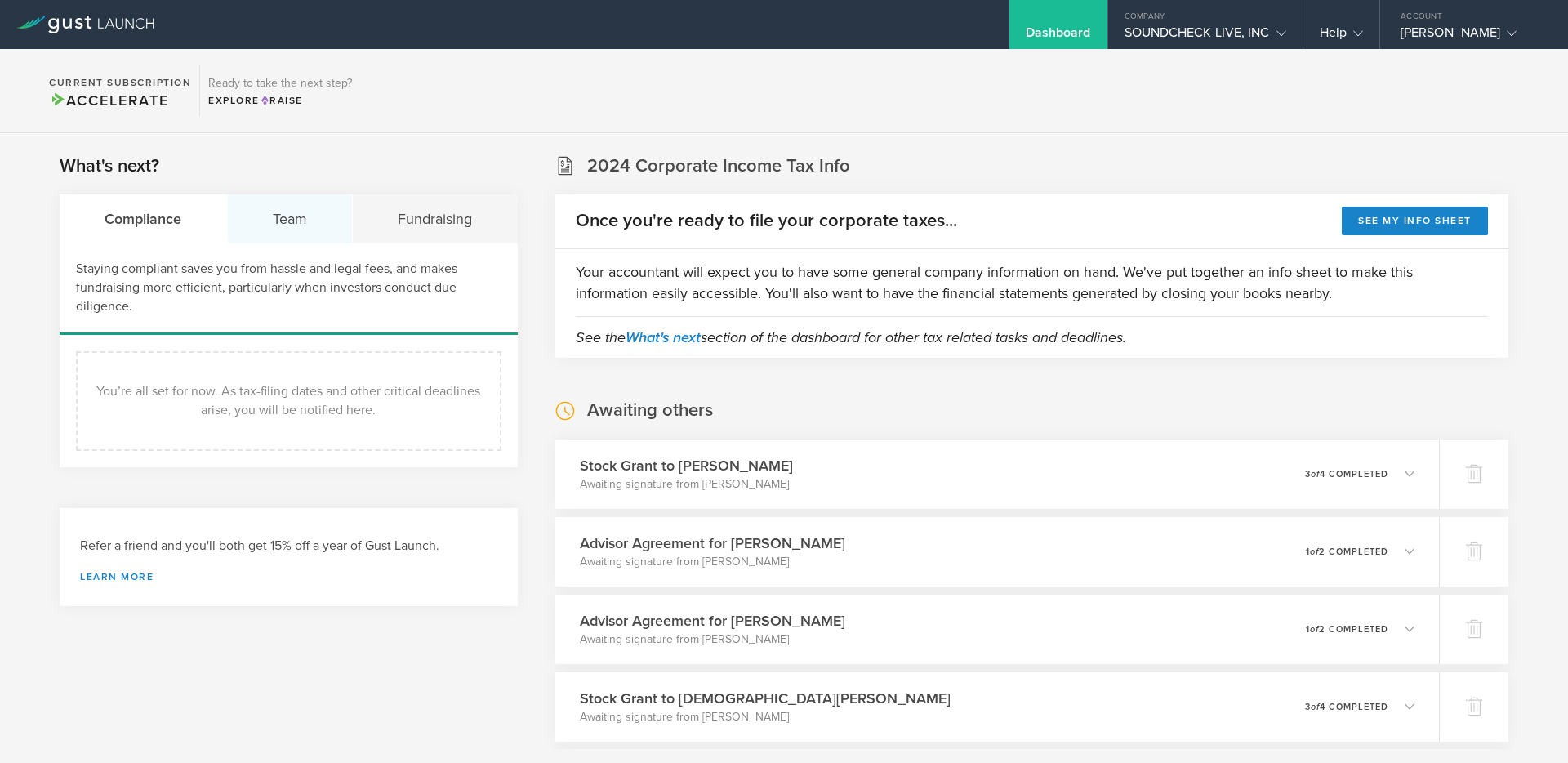
click at [280, 227] on div "Team" at bounding box center [290, 219] width 126 height 49
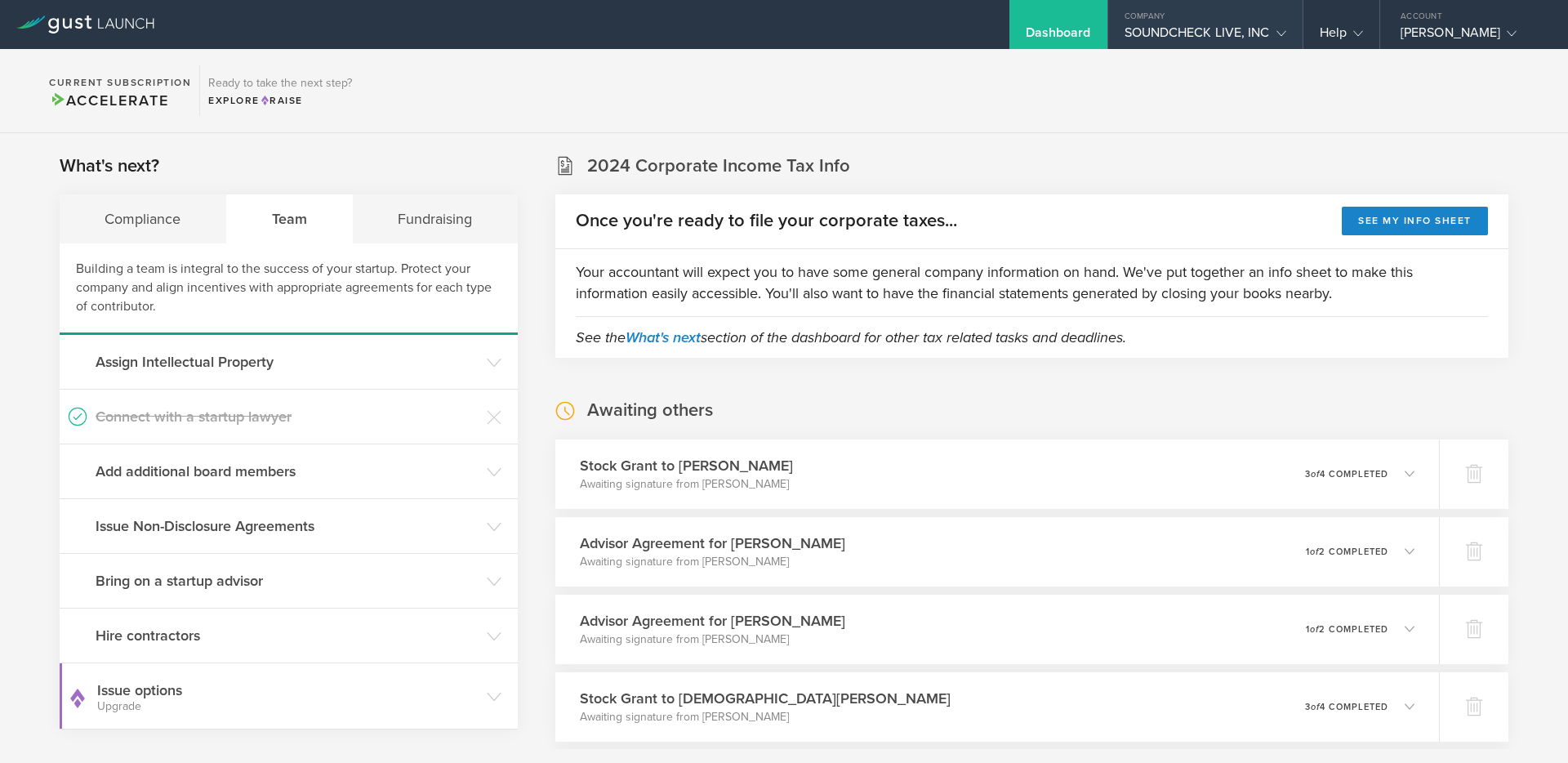
click at [1151, 20] on div "Company" at bounding box center [1205, 12] width 195 height 24
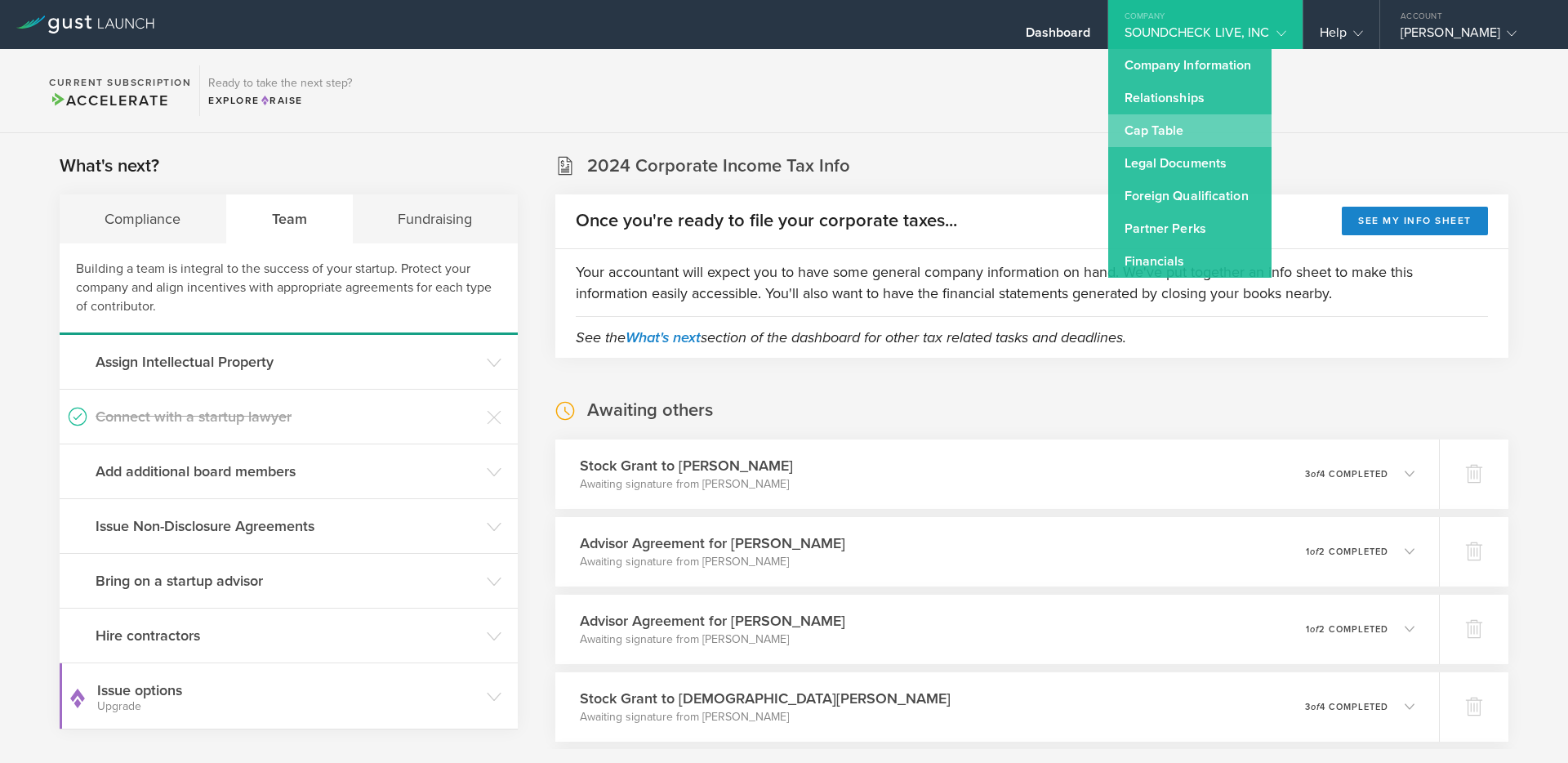
click at [1157, 119] on link "Cap Table" at bounding box center [1190, 131] width 163 height 33
